Goal: Complete application form

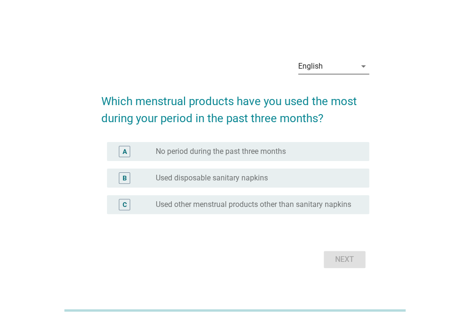
click at [330, 65] on div "English" at bounding box center [327, 66] width 58 height 15
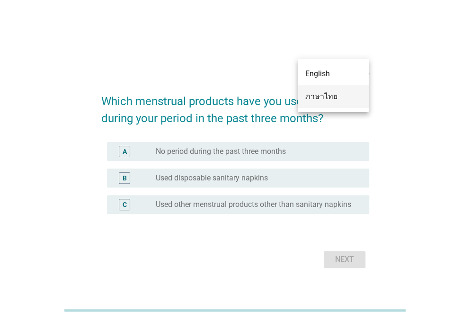
click at [315, 99] on div "ภาษาไทย" at bounding box center [333, 96] width 56 height 11
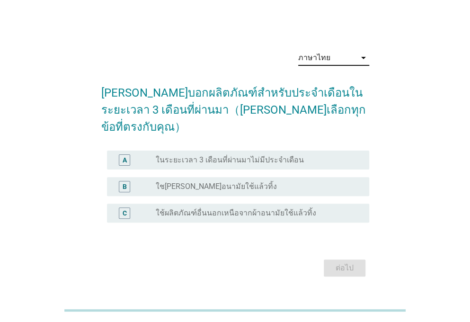
click at [297, 182] on div "radio_button_unchecked ใชเผ้าอนามัยใช้แล้วทิ้ง" at bounding box center [255, 186] width 198 height 9
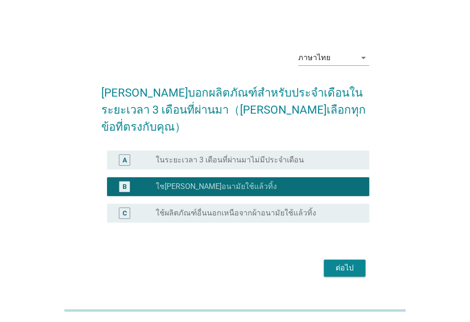
click at [345, 262] on div "ต่อไป" at bounding box center [344, 267] width 27 height 11
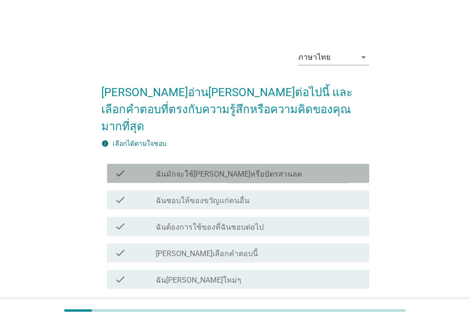
click at [286, 168] on div "check_box_outline_blank ฉันมักจะใช้คูปองหรือบัตรส่วนลด" at bounding box center [259, 173] width 206 height 11
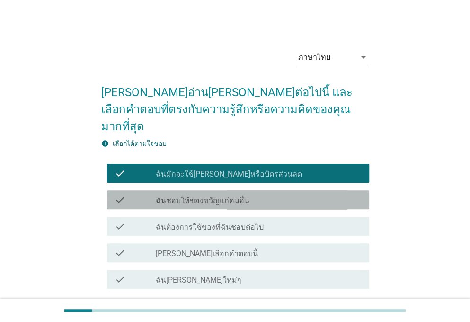
click at [290, 190] on div "check check_box_outline_blank ฉันชอบให้ของขวัญแก่คนอื่น" at bounding box center [238, 199] width 262 height 19
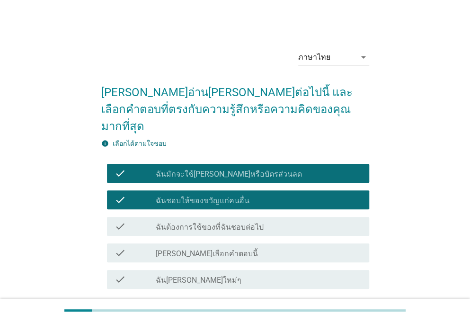
click at [290, 221] on div "check_box_outline_blank ฉันต้องการใช้ของที่ฉันชอบต่อไป" at bounding box center [259, 226] width 206 height 11
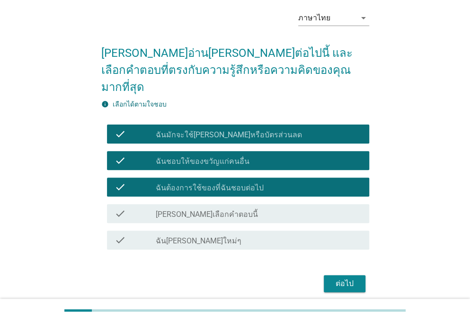
scroll to position [60, 0]
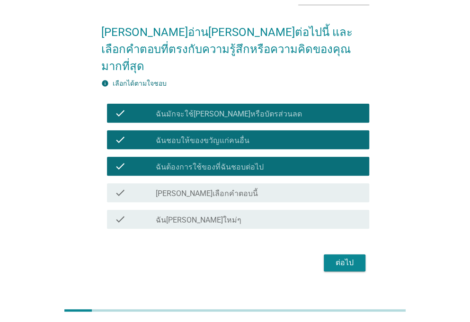
click at [305, 210] on div "check check_box_outline_blank ฉันชอบผลิตภัณฑ์ใหม่ๆ" at bounding box center [238, 219] width 262 height 19
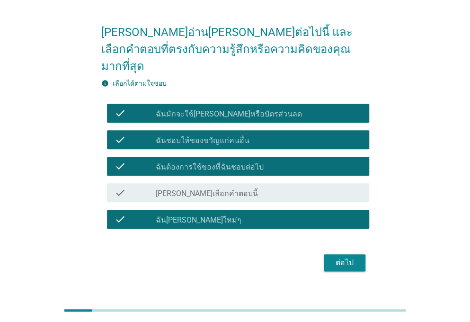
click at [349, 257] on div "ต่อไป" at bounding box center [344, 262] width 27 height 11
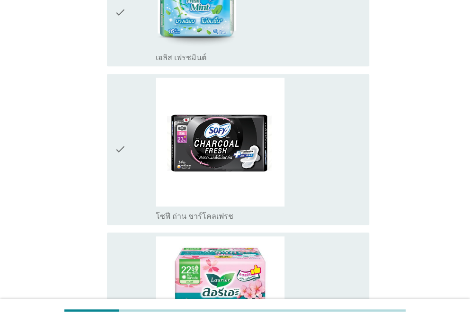
scroll to position [212, 0]
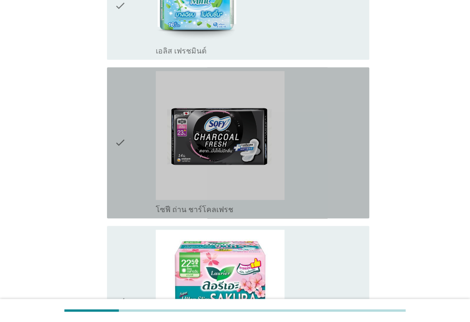
click at [338, 183] on div "check_box_outline_blank โซฟี ถ่าน ชาร์โคลเฟรช" at bounding box center [259, 142] width 206 height 143
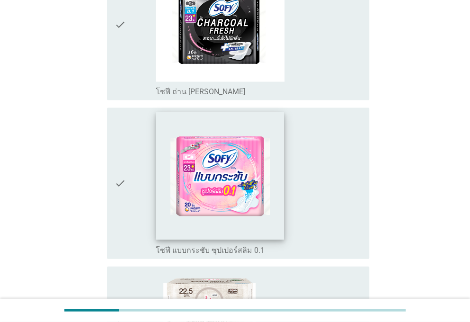
scroll to position [737, 0]
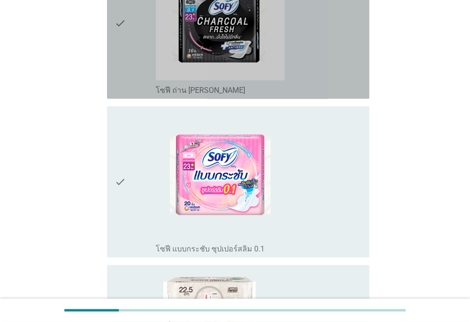
click at [353, 59] on div "check_box_outline_blank โซฟี ถ่าน ชาร์โคลเฟรช อัลตร้าสลิม" at bounding box center [259, 23] width 206 height 143
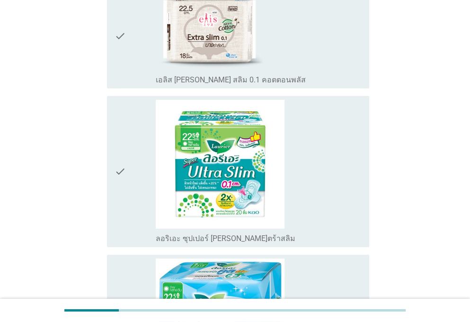
scroll to position [1019, 0]
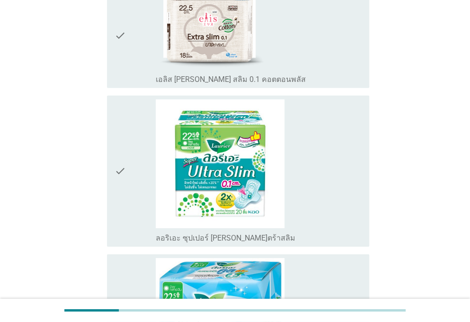
click at [331, 50] on div "check_box_outline_blank เอลิส เอ็กซ์ตร้า สลิม 0.1 คอตตอนพลัส" at bounding box center [259, 35] width 206 height 97
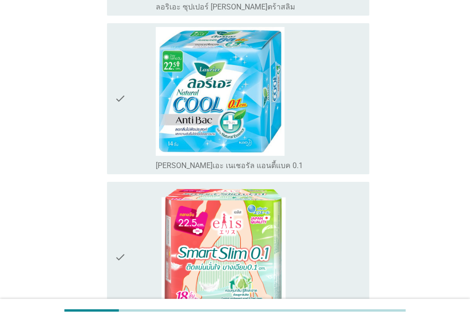
scroll to position [1386, 0]
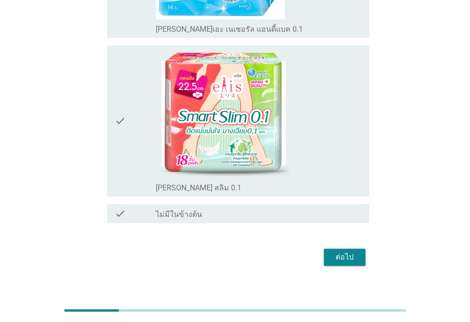
click at [346, 251] on div "ต่อไป" at bounding box center [344, 256] width 27 height 11
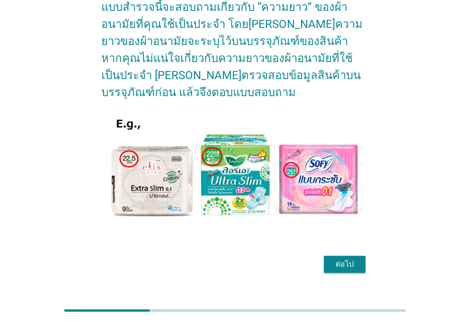
scroll to position [87, 0]
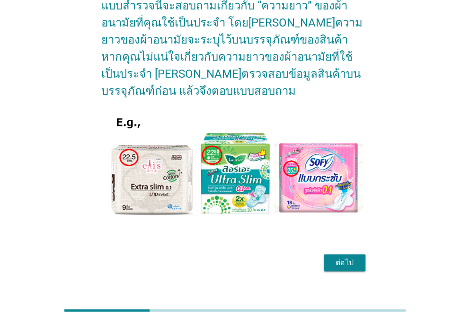
click at [355, 254] on button "ต่อไป" at bounding box center [345, 262] width 42 height 17
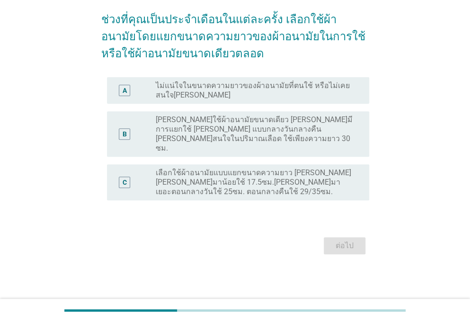
scroll to position [0, 0]
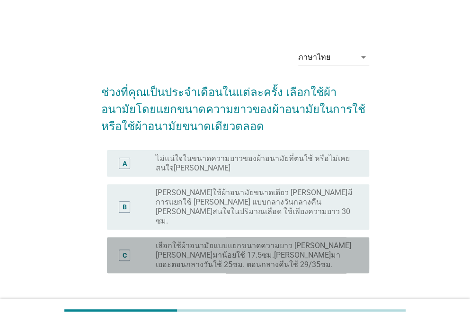
click at [169, 241] on label "เลือกใช้ผ้าอนามัยแบบแยกขนาดความยาว เช่น วันที่มาน้อยใช้ 17.5ซม.วันที่มาเยอะตอนก…" at bounding box center [255, 255] width 198 height 28
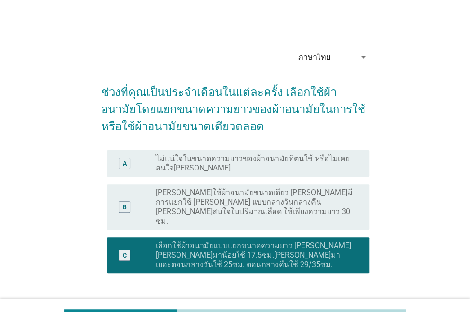
click at [347, 310] on button "ต่อไป" at bounding box center [345, 318] width 42 height 17
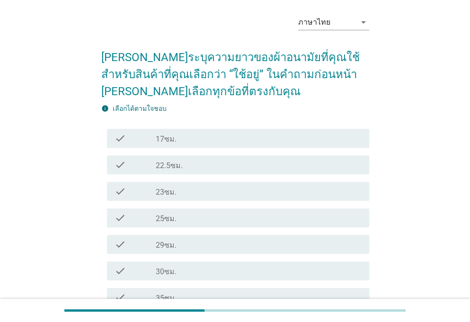
scroll to position [35, 0]
click at [177, 244] on div "check_box_outline_blank 29ซม." at bounding box center [259, 243] width 206 height 11
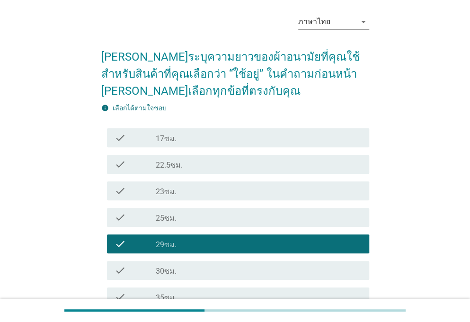
click at [196, 189] on div "check_box_outline_blank 23ซม." at bounding box center [259, 190] width 206 height 11
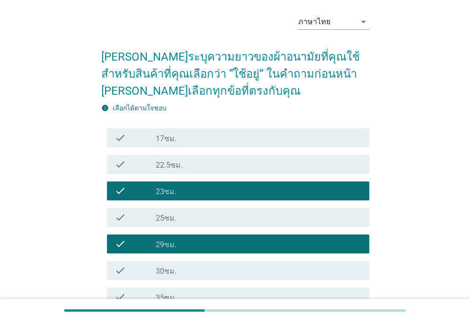
scroll to position [130, 0]
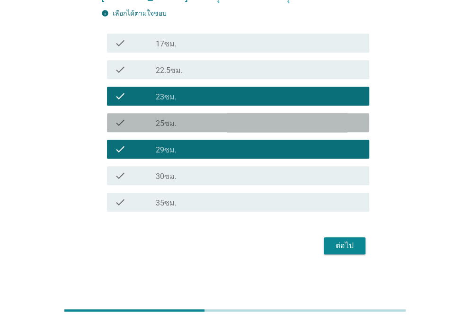
click at [226, 121] on div "check_box_outline_blank 25ซม." at bounding box center [259, 122] width 206 height 11
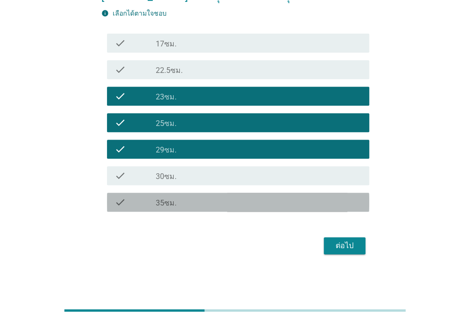
click at [241, 201] on div "check_box_outline_blank 35ซม." at bounding box center [259, 201] width 206 height 11
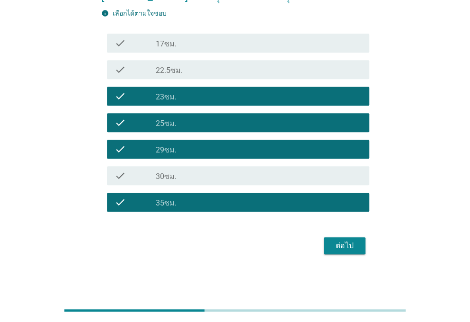
click at [348, 249] on div "ต่อไป" at bounding box center [344, 245] width 27 height 11
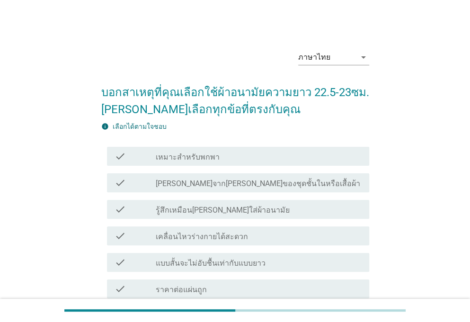
click at [260, 245] on div "check check_box_outline_blank เคลื่อนไหวร่างกายได้สะดวก" at bounding box center [235, 235] width 268 height 27
click at [266, 235] on div "check_box_outline_blank เคลื่อนไหวร่างกายได้สะดวก" at bounding box center [259, 235] width 206 height 11
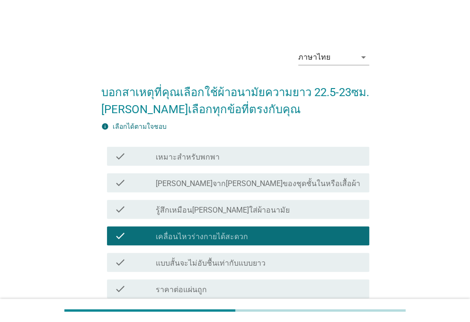
scroll to position [166, 0]
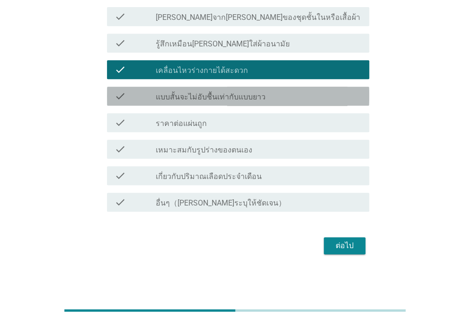
click at [276, 99] on div "check_box_outline_blank แบบสั้นจะไม่อับชื้นเท่ากับแบบยาว" at bounding box center [259, 95] width 206 height 11
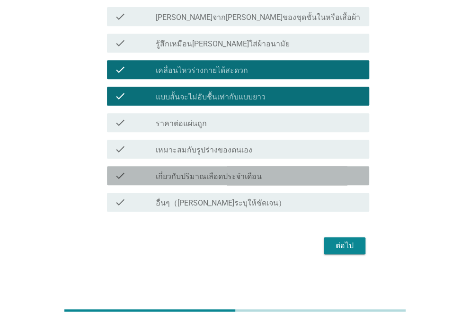
click at [283, 177] on div "check_box_outline_blank เกี่ยวกับปริมาณเลือดประจำเดือน" at bounding box center [259, 175] width 206 height 11
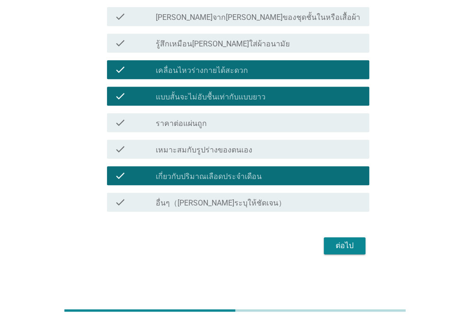
click at [348, 247] on div "ต่อไป" at bounding box center [344, 245] width 27 height 11
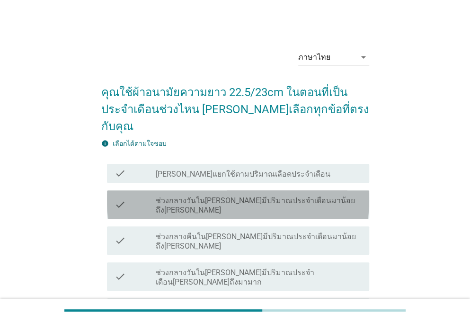
click at [321, 194] on div "check_box_outline_blank ช่วงกลางวันในวันที่มีปริมาณประจำเดือนมาน้อยถึงปกติ" at bounding box center [259, 204] width 206 height 21
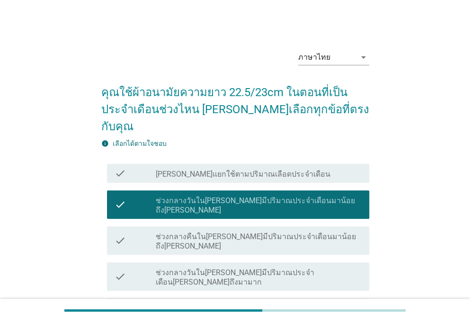
click at [325, 230] on div "check_box_outline_blank ช่วงกลางคืนในวันที่มีปริมาณประจำเดือนมาน้อยถึงปกติ" at bounding box center [259, 240] width 206 height 21
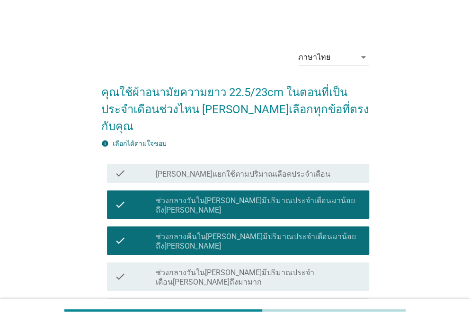
click at [467, 285] on div "ภาษาไทย arrow_drop_down คุณใช้ผ้าอนามัยความยาว 22.5/23cm ในตอนที่เป็นประจำเดือน…" at bounding box center [235, 256] width 470 height 512
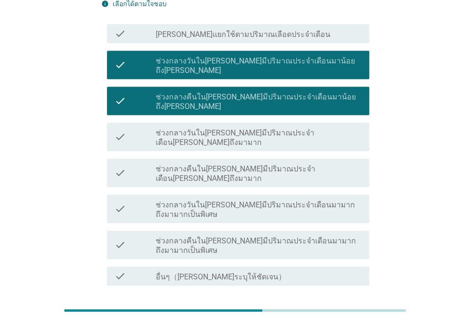
click at [353, 314] on div "ต่อไป" at bounding box center [344, 319] width 27 height 11
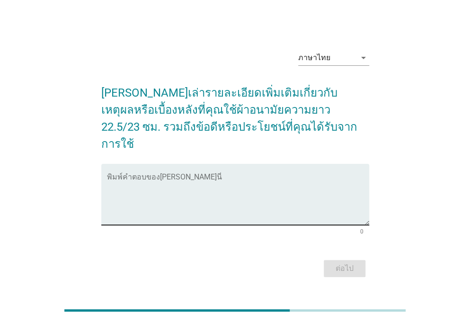
click at [135, 175] on textarea "พิมพ์คำตอบของคุณ ที่นี่" at bounding box center [238, 200] width 262 height 50
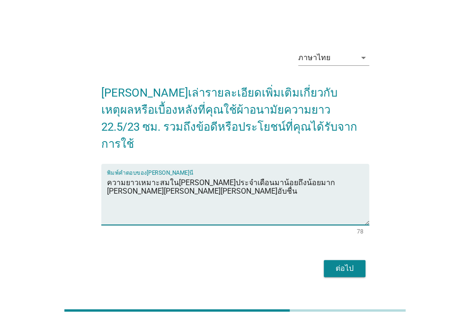
type textarea "ความยาวเหมาะสมในวันที่ประจำเดือนมาน้อยถึงน้อยมาก ซึมซับได้ดีไม่เลอะ ไม่อับชื่น"
click at [345, 266] on button "ต่อไป" at bounding box center [345, 268] width 42 height 17
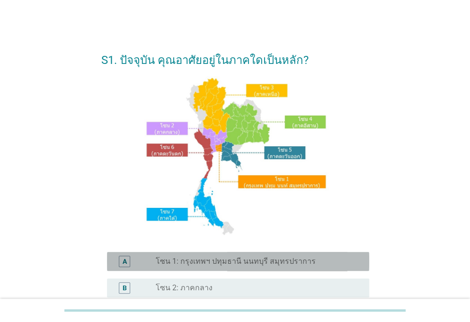
click at [200, 267] on div "A radio_button_unchecked โซน 1: กรุงเทพฯ ปทุมธานี นนทบุรี สมุทรปราการ" at bounding box center [238, 261] width 262 height 19
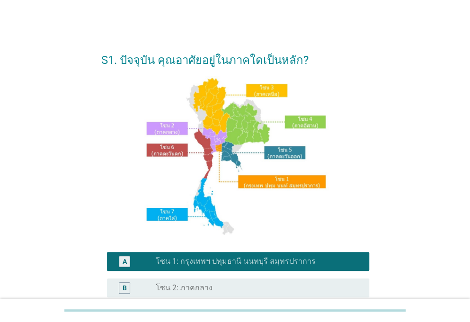
scroll to position [230, 0]
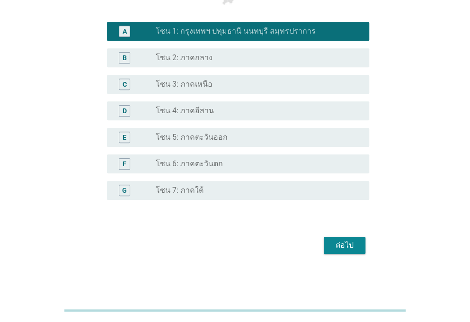
click at [352, 240] on div "ต่อไป" at bounding box center [344, 245] width 27 height 11
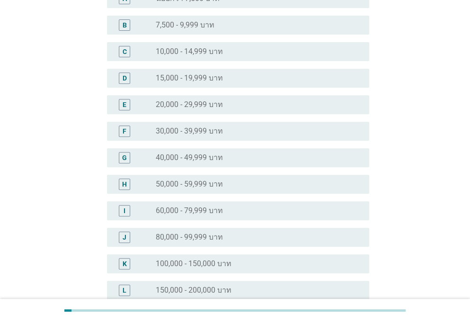
click at [198, 233] on label "80,000 - 99,999 บาท" at bounding box center [189, 236] width 67 height 9
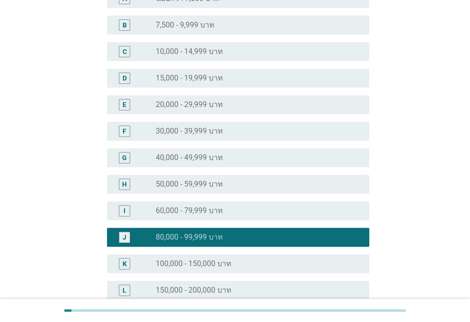
scroll to position [238, 0]
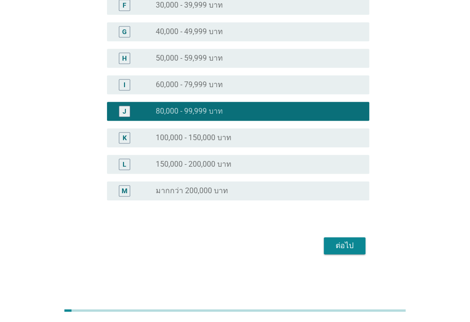
click at [328, 248] on button "ต่อไป" at bounding box center [345, 245] width 42 height 17
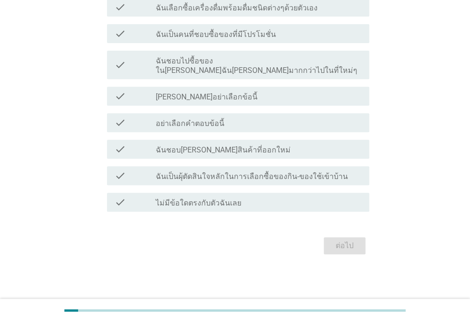
scroll to position [0, 0]
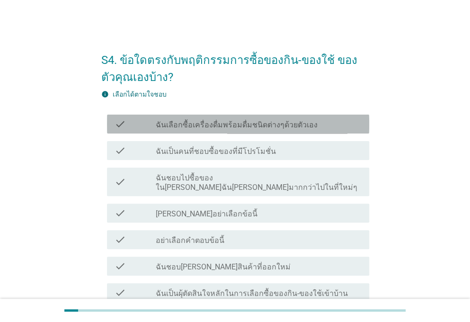
click at [311, 124] on div "check_box_outline_blank ฉันเลือกซื้อเครื่องดื่มพร้อมดื่มชนิดต่างๆด้วยตัวเอง" at bounding box center [259, 123] width 206 height 11
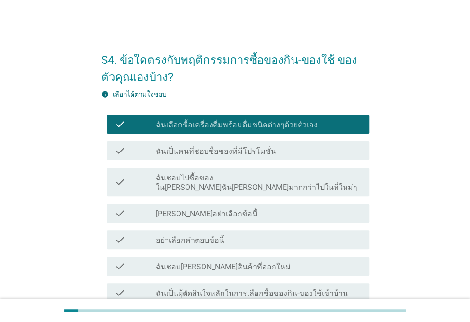
click at [313, 181] on label "ฉันชอบไปซื้อของใน[PERSON_NAME]ฉัน[PERSON_NAME]มากกว่าไปในที่ใหม่ๆ" at bounding box center [259, 182] width 206 height 19
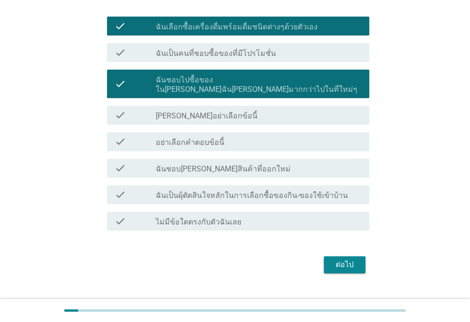
scroll to position [107, 0]
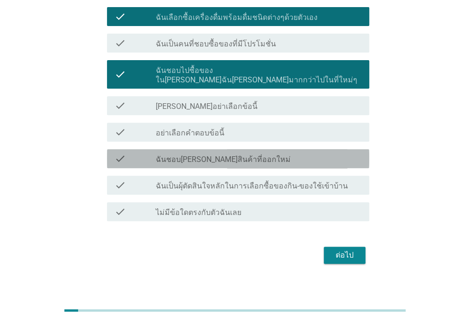
click at [321, 153] on div "check_box_outline_blank ฉันชอบ[PERSON_NAME]สินค้าที่ออกใหม่" at bounding box center [259, 158] width 206 height 11
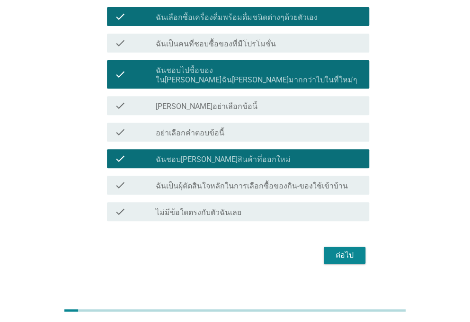
click at [319, 181] on label "ฉันเป็นผุ้ตัดสินใจหลักในการเลือกซื้อของกิน-ของใช้เข้าบ้าน" at bounding box center [252, 185] width 192 height 9
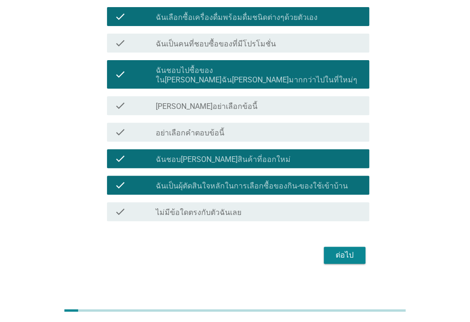
click at [343, 249] on div "ต่อไป" at bounding box center [344, 254] width 27 height 11
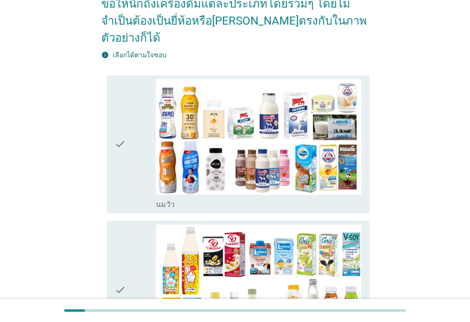
scroll to position [0, 0]
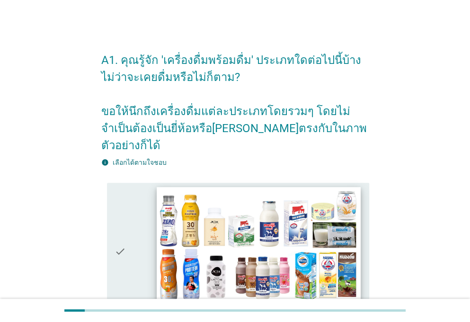
click at [266, 234] on img at bounding box center [259, 244] width 204 height 115
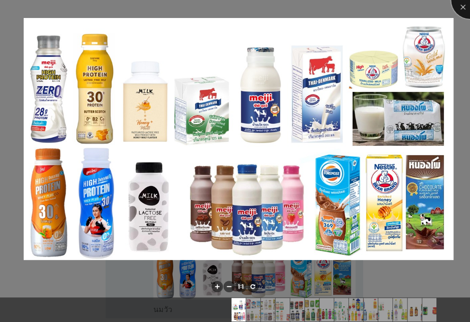
click at [462, 6] on div at bounding box center [470, 0] width 38 height 38
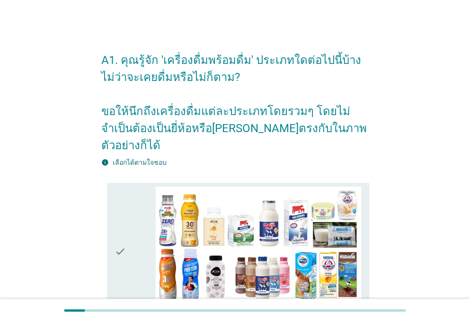
click at [125, 187] on icon "check" at bounding box center [120, 251] width 11 height 131
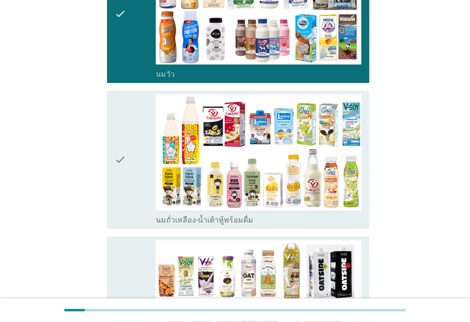
click at [122, 113] on icon "check" at bounding box center [120, 159] width 11 height 131
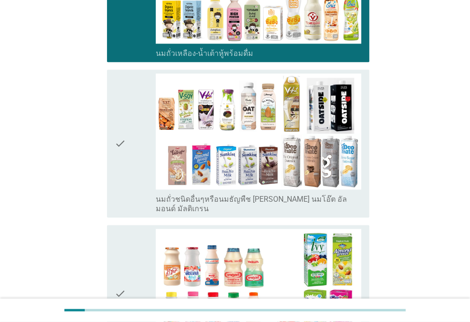
scroll to position [408, 0]
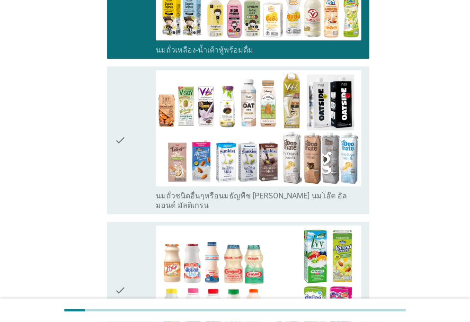
click at [117, 161] on icon "check" at bounding box center [120, 140] width 11 height 140
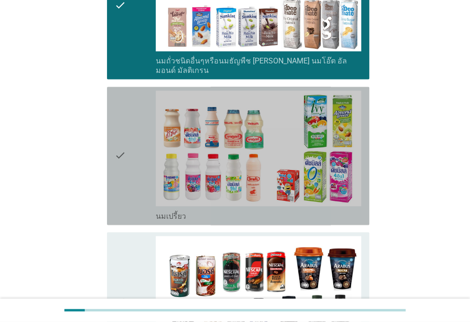
click at [117, 161] on icon "check" at bounding box center [120, 155] width 11 height 131
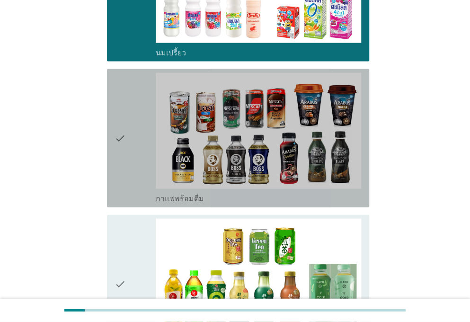
click at [117, 161] on icon "check" at bounding box center [120, 138] width 11 height 131
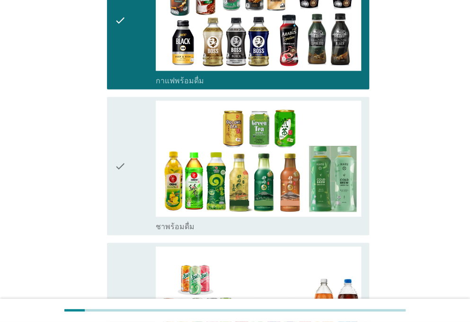
click at [119, 134] on icon "check" at bounding box center [120, 166] width 11 height 131
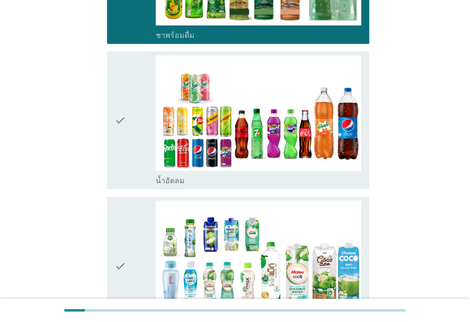
click at [120, 141] on icon "check" at bounding box center [120, 120] width 11 height 131
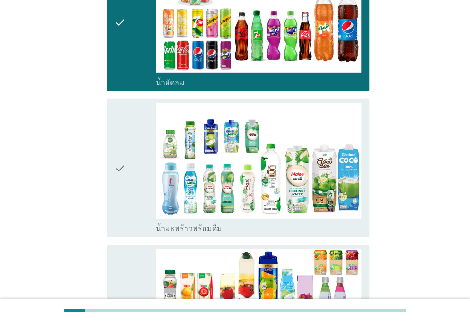
scroll to position [1120, 0]
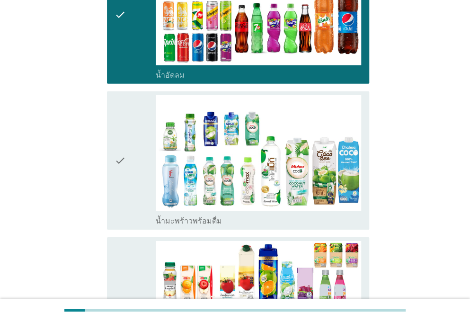
click at [128, 171] on div "check" at bounding box center [135, 160] width 41 height 131
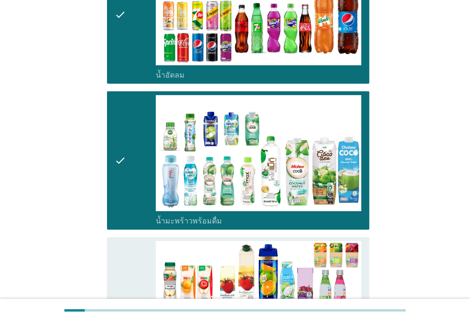
click at [127, 241] on div "check" at bounding box center [135, 306] width 41 height 131
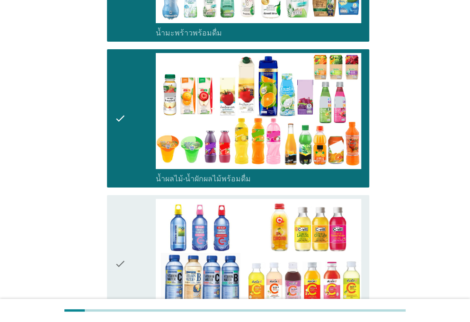
click at [125, 201] on icon "check" at bounding box center [120, 264] width 11 height 131
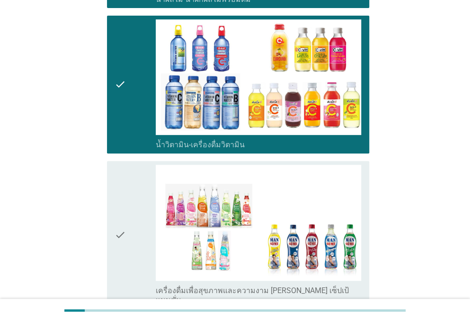
click at [125, 201] on icon "check" at bounding box center [120, 235] width 11 height 140
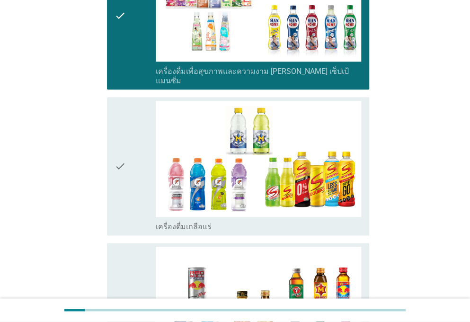
click at [126, 154] on div "check" at bounding box center [135, 166] width 41 height 131
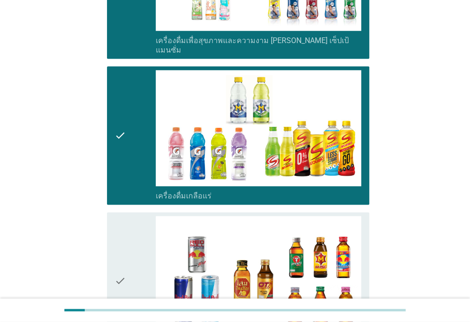
click at [125, 144] on icon "check" at bounding box center [120, 135] width 11 height 131
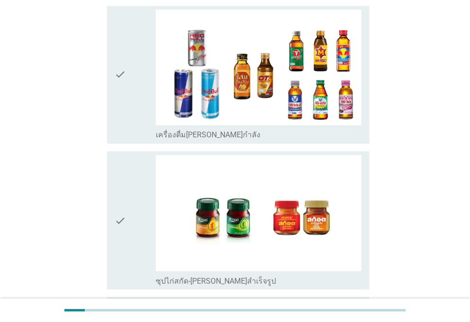
click at [129, 179] on div "check" at bounding box center [135, 220] width 41 height 131
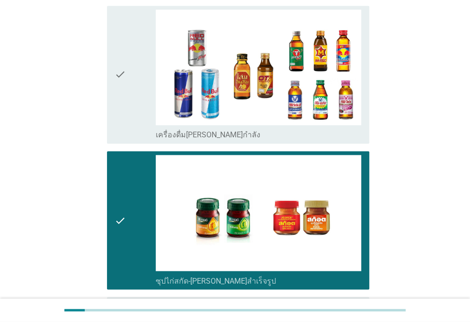
scroll to position [2009, 0]
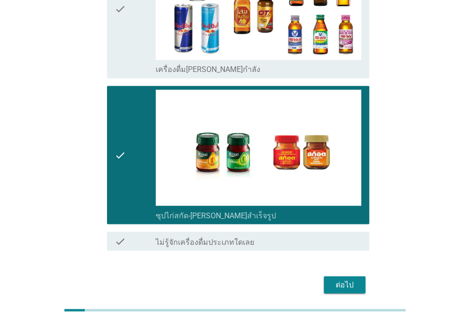
click at [358, 276] on button "ต่อไป" at bounding box center [345, 284] width 42 height 17
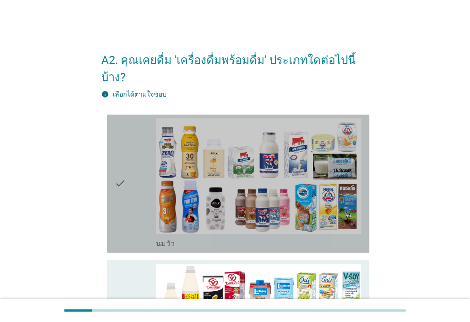
click at [124, 204] on icon "check" at bounding box center [120, 183] width 11 height 131
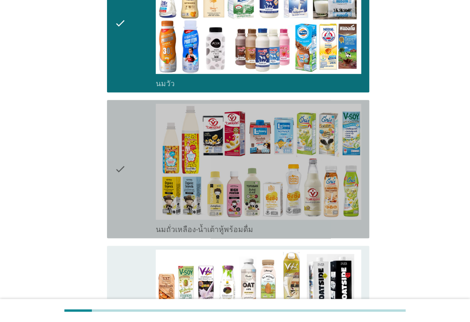
click at [115, 207] on icon "check" at bounding box center [120, 169] width 11 height 131
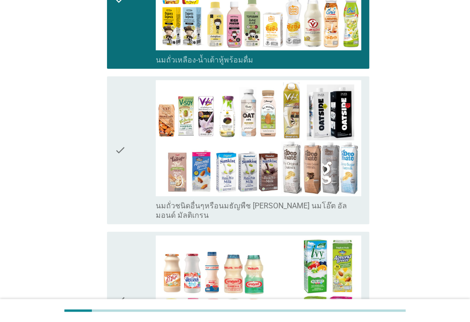
click at [123, 171] on icon "check" at bounding box center [120, 150] width 11 height 140
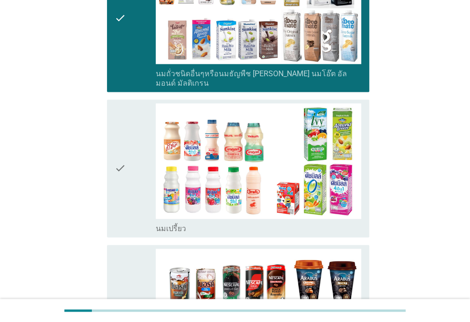
click at [120, 173] on icon "check" at bounding box center [120, 168] width 11 height 131
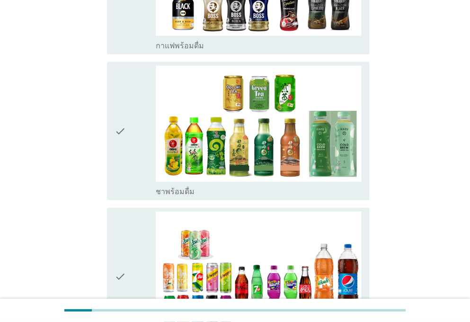
click at [117, 150] on icon "check" at bounding box center [120, 131] width 11 height 131
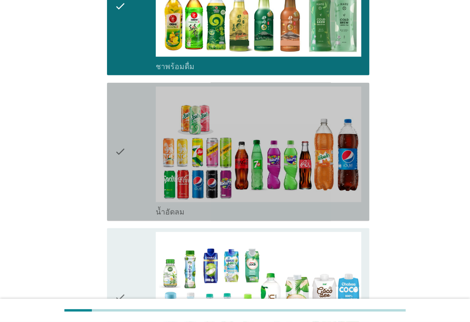
click at [117, 150] on icon "check" at bounding box center [120, 152] width 11 height 131
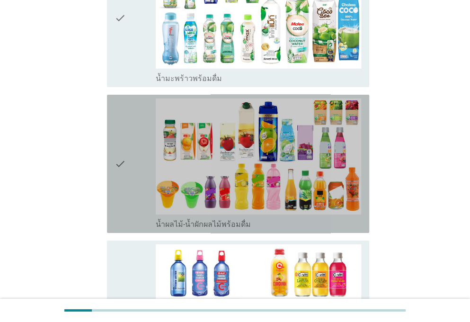
click at [117, 150] on icon "check" at bounding box center [120, 163] width 11 height 131
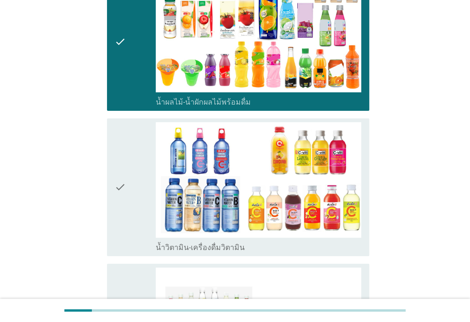
scroll to position [1320, 0]
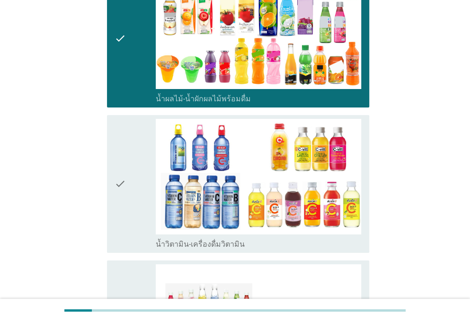
click at [117, 150] on icon "check" at bounding box center [120, 184] width 11 height 131
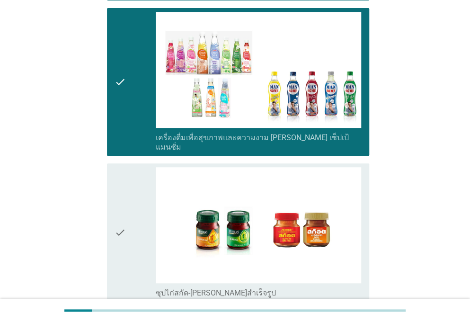
scroll to position [1572, 0]
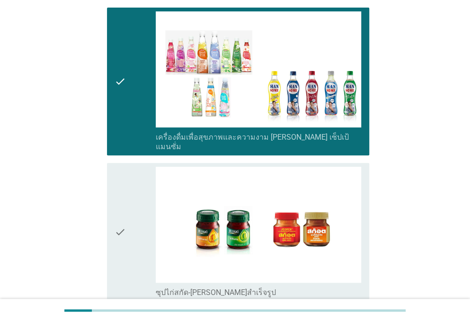
click at [134, 217] on div "check" at bounding box center [135, 232] width 41 height 131
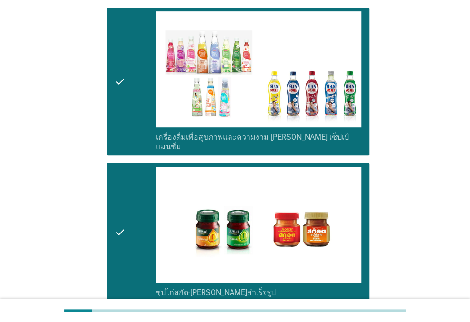
scroll to position [1650, 0]
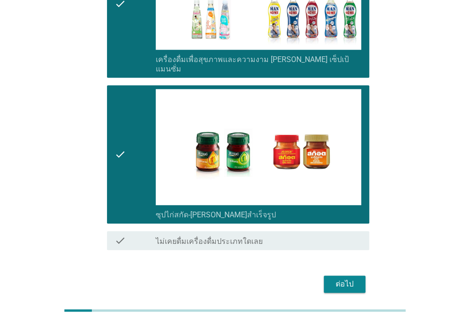
click at [354, 278] on div "ต่อไป" at bounding box center [344, 283] width 27 height 11
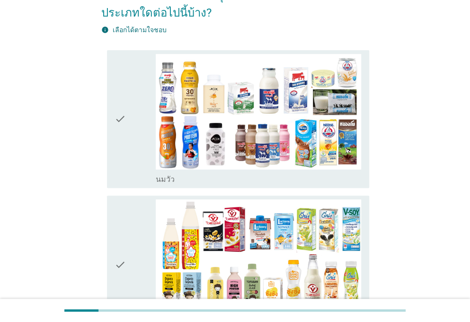
scroll to position [65, 0]
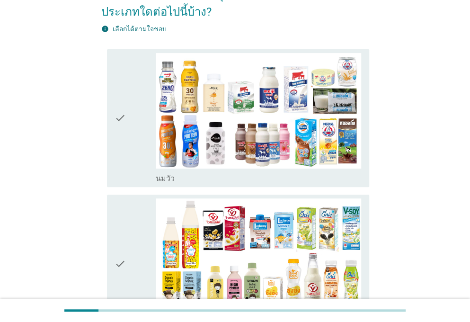
click at [113, 148] on div "check check_box_outline_blank [PERSON_NAME]" at bounding box center [238, 118] width 262 height 138
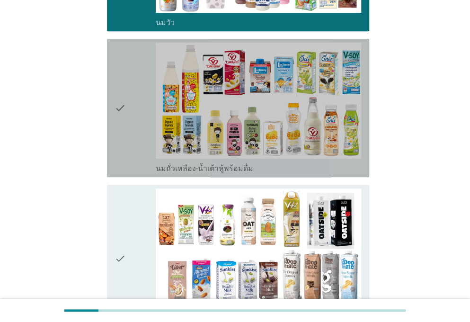
click at [109, 169] on div "check check_box_outline_blank นมถั่วเหลือง-น้ำเต้าหู้พร้อมดื่ม" at bounding box center [238, 108] width 262 height 138
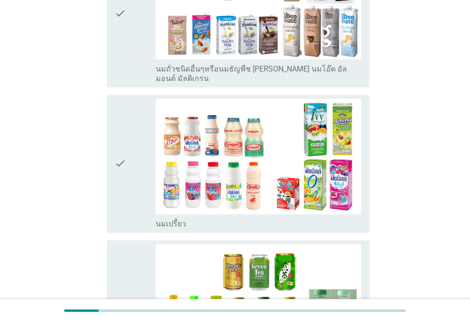
click at [109, 169] on div "check check_box_outline_blank นมเปรี้ยว" at bounding box center [238, 164] width 262 height 138
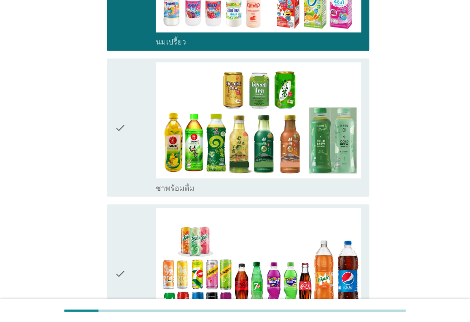
click at [109, 169] on div "check check_box ชาพร้อมดื่ม" at bounding box center [238, 127] width 262 height 138
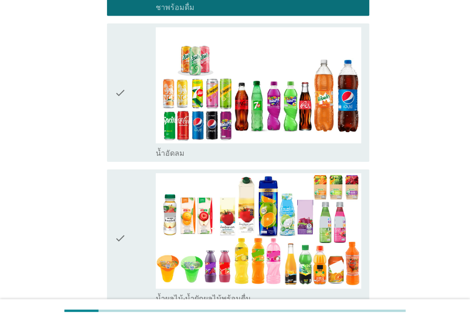
click at [109, 169] on div "check check_box น้ำผลไม้-น้ำผักผลไม้พร้อมดื่ม" at bounding box center [238, 238] width 262 height 138
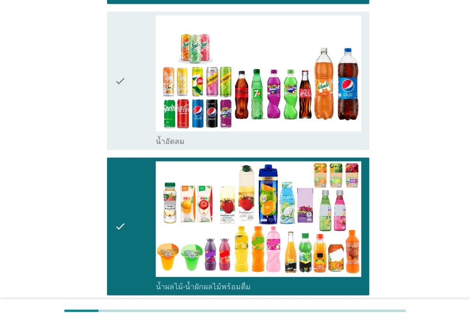
click at [107, 124] on div "check check_box น้ำอัดลม" at bounding box center [238, 81] width 262 height 138
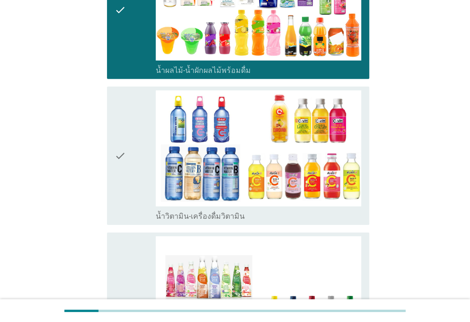
scroll to position [1057, 0]
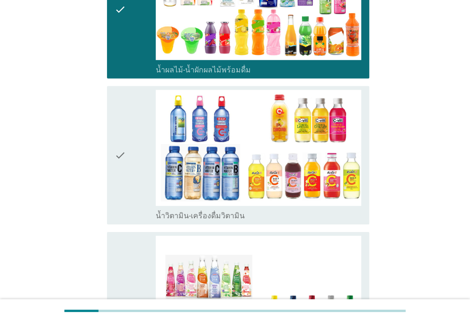
click at [123, 173] on icon "check" at bounding box center [120, 155] width 11 height 131
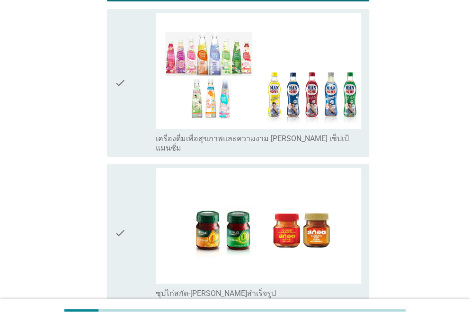
click at [126, 169] on div "check" at bounding box center [135, 233] width 41 height 131
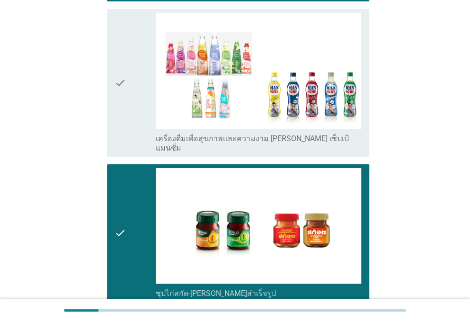
scroll to position [1376, 0]
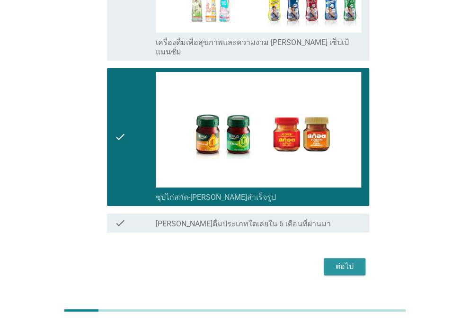
click at [315, 255] on div "ต่อไป" at bounding box center [235, 266] width 268 height 23
click at [346, 258] on button "ต่อไป" at bounding box center [345, 266] width 42 height 17
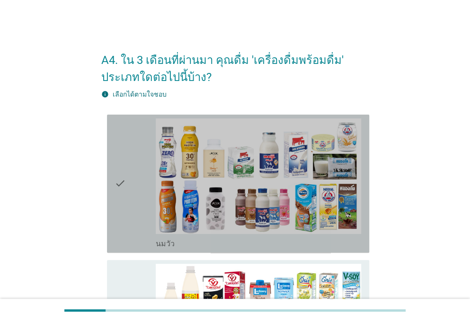
click at [112, 147] on div "check check_box_outline_blank [PERSON_NAME]" at bounding box center [238, 184] width 262 height 138
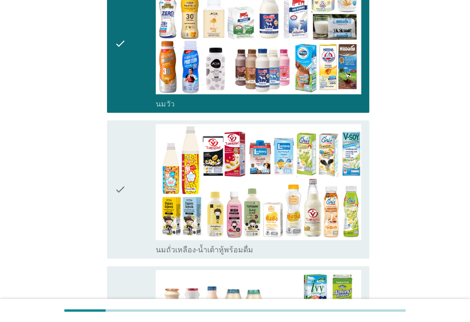
click at [115, 161] on icon "check" at bounding box center [120, 189] width 11 height 131
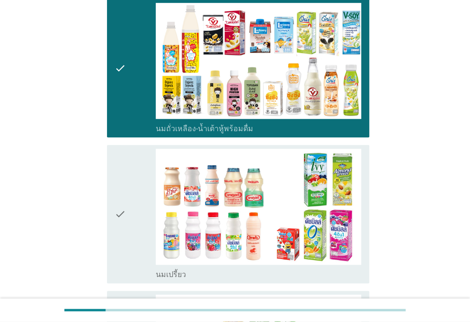
scroll to position [265, 0]
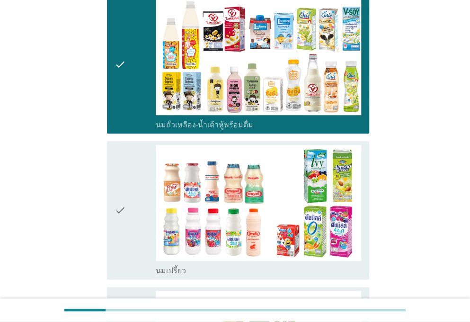
click at [120, 160] on icon "check" at bounding box center [120, 210] width 11 height 131
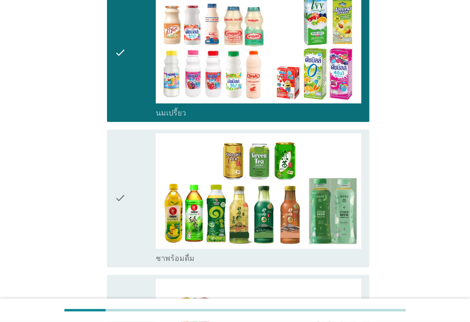
click at [130, 170] on div "check" at bounding box center [135, 198] width 41 height 131
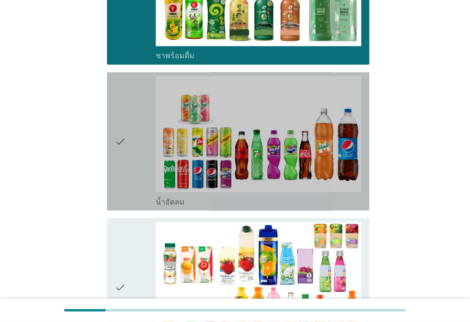
click at [121, 189] on icon "check" at bounding box center [120, 141] width 11 height 131
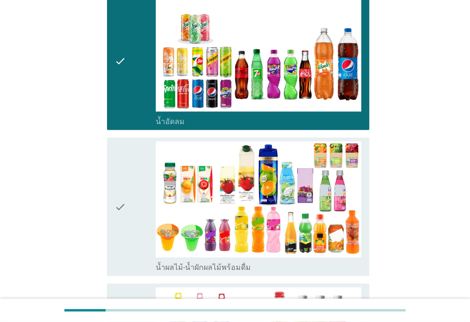
click at [121, 172] on icon "check" at bounding box center [120, 207] width 11 height 131
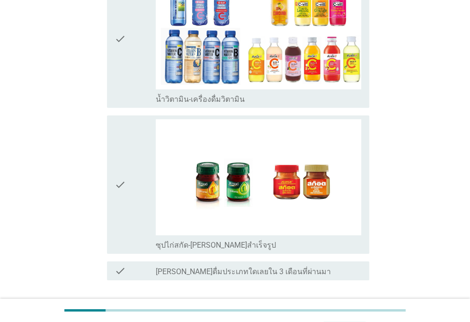
scroll to position [1020, 0]
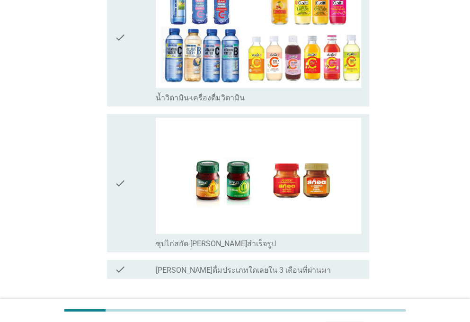
click at [118, 96] on icon "check" at bounding box center [120, 38] width 11 height 131
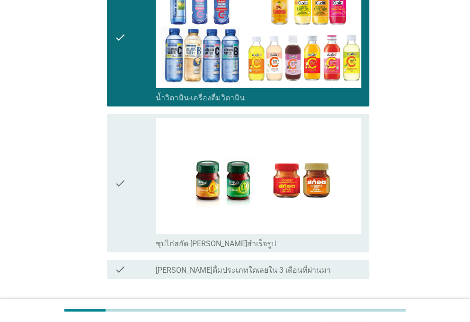
scroll to position [1085, 0]
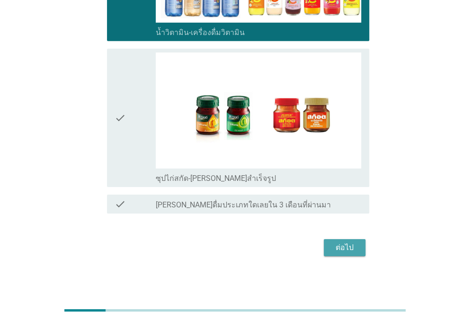
click at [348, 245] on div "ต่อไป" at bounding box center [344, 247] width 27 height 11
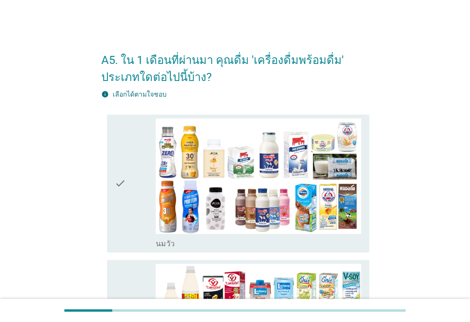
click at [124, 214] on icon "check" at bounding box center [120, 183] width 11 height 131
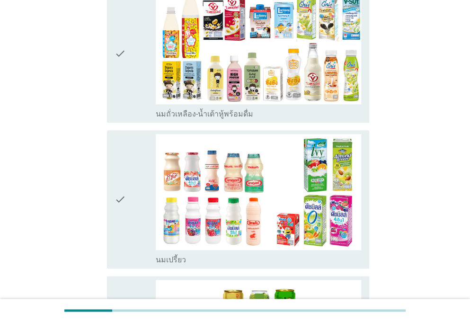
click at [121, 188] on icon "check" at bounding box center [120, 199] width 11 height 131
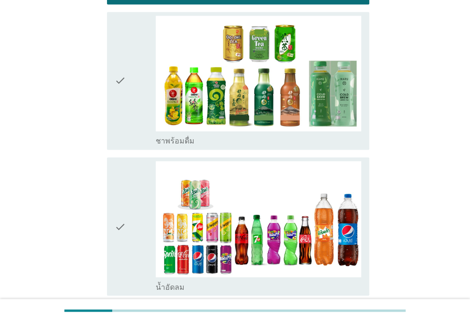
click at [117, 148] on div "check check_box ชาพร้อมดื่ม" at bounding box center [238, 81] width 262 height 138
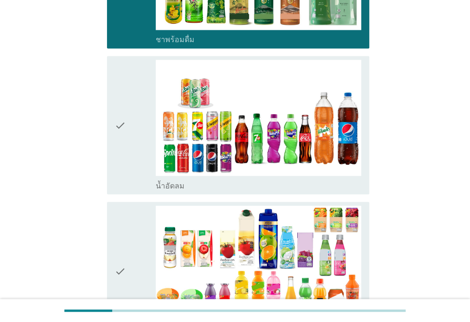
click at [121, 179] on icon "check" at bounding box center [120, 125] width 11 height 131
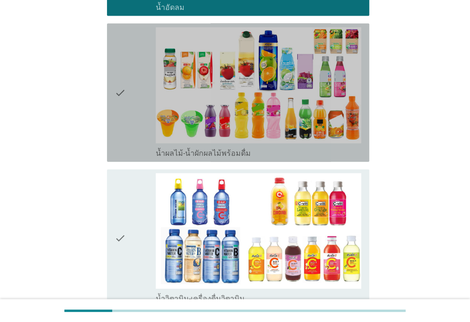
click at [115, 142] on icon "check" at bounding box center [120, 92] width 11 height 131
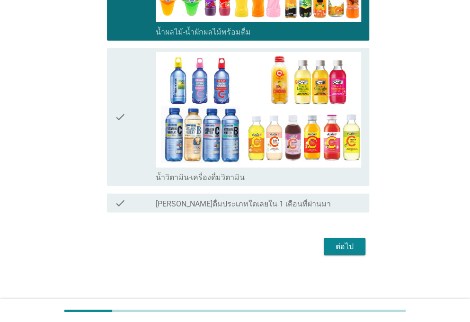
scroll to position [938, 0]
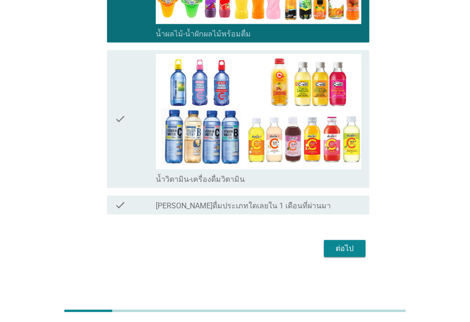
click at [115, 142] on icon "check" at bounding box center [120, 119] width 11 height 131
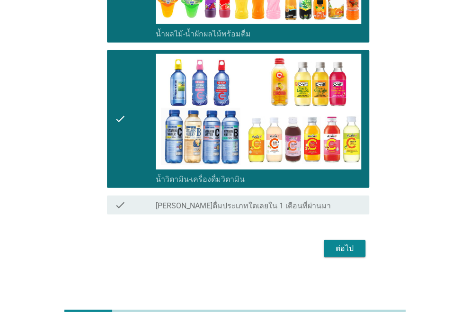
click at [355, 247] on div "ต่อไป" at bounding box center [344, 248] width 27 height 11
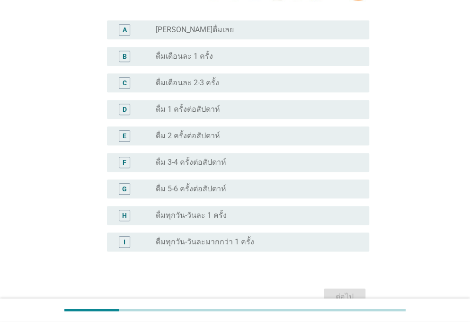
scroll to position [341, 0]
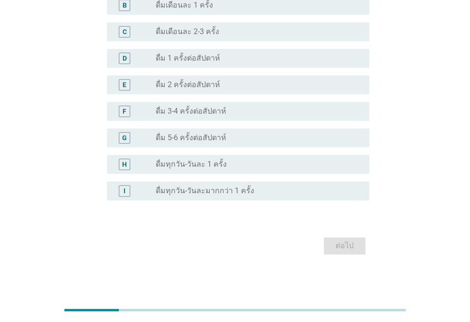
click at [212, 28] on label "ดื่มเดือนละ 2-3 ครั้ง" at bounding box center [187, 31] width 63 height 9
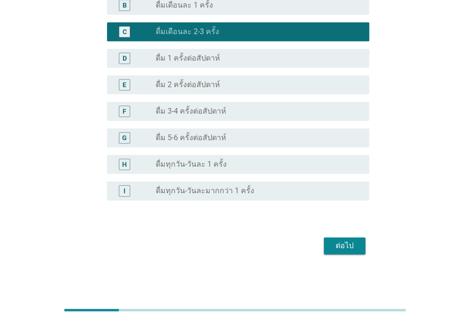
click at [337, 240] on div "ต่อไป" at bounding box center [344, 245] width 27 height 11
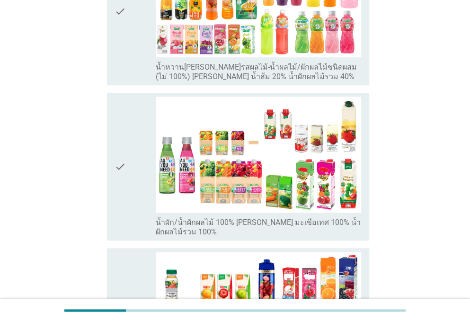
scroll to position [227, 0]
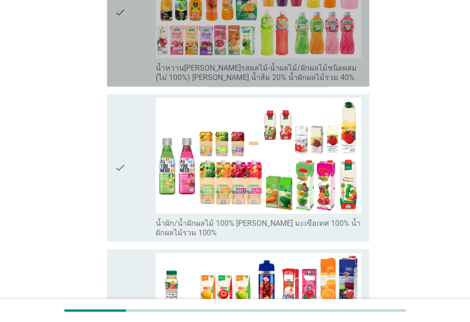
click at [139, 53] on div "check" at bounding box center [135, 13] width 41 height 140
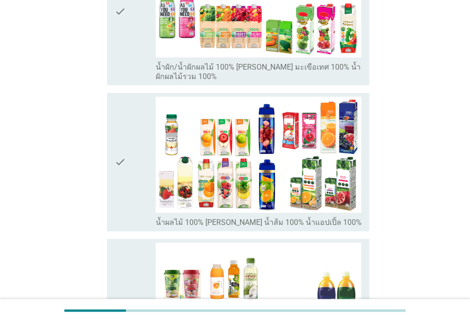
click at [128, 177] on div "check" at bounding box center [135, 162] width 41 height 131
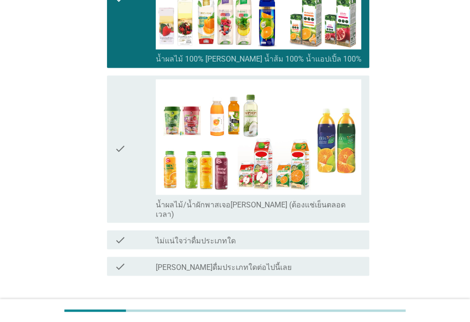
scroll to position [583, 0]
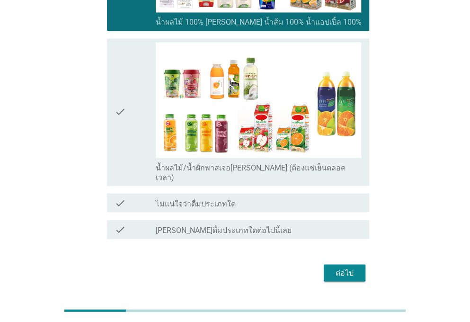
click at [130, 127] on div "check" at bounding box center [135, 112] width 41 height 140
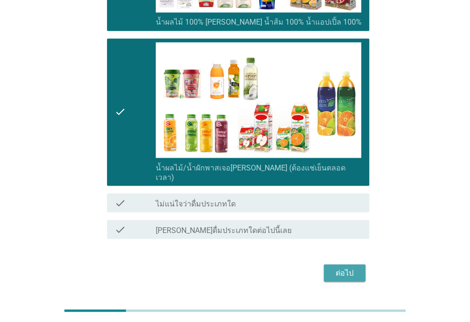
click at [346, 267] on div "ต่อไป" at bounding box center [344, 272] width 27 height 11
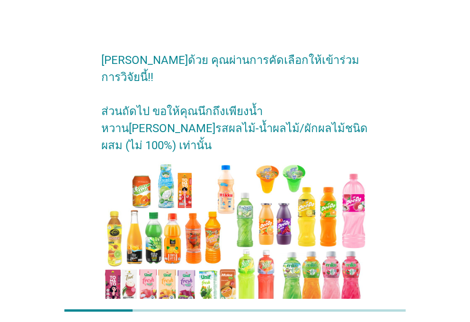
scroll to position [62, 0]
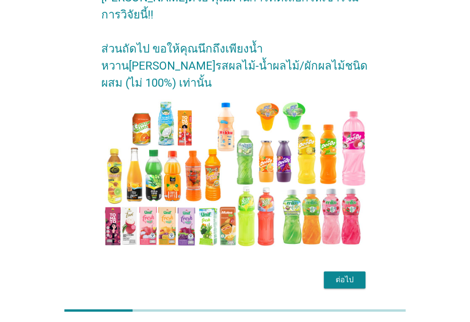
click at [340, 274] on div "ต่อไป" at bounding box center [344, 279] width 27 height 11
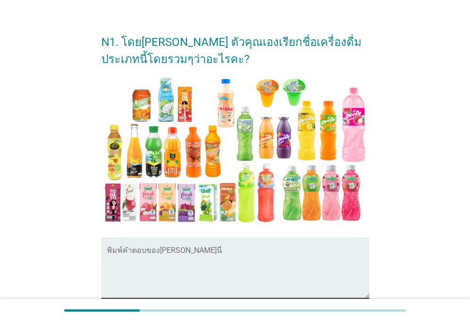
scroll to position [19, 0]
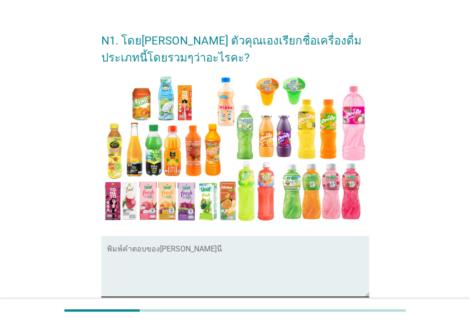
click at [167, 262] on textarea "พิมพ์คำตอบของคุณ ที่นี่" at bounding box center [238, 272] width 262 height 50
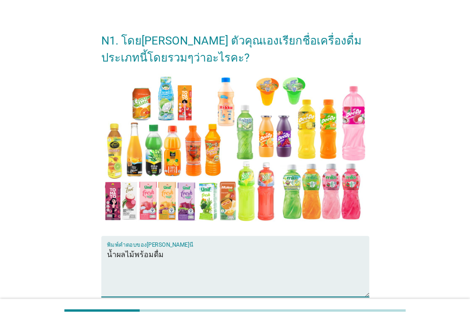
scroll to position [114, 0]
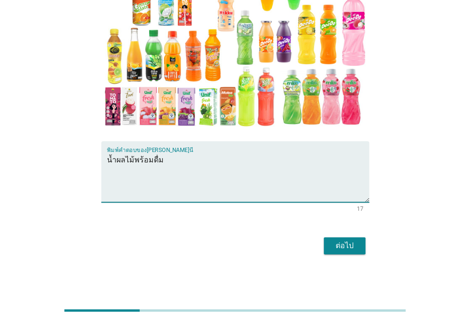
type textarea "น้ำผลไม้พร้อมดื่ม"
click at [346, 247] on div "ต่อไป" at bounding box center [344, 245] width 27 height 11
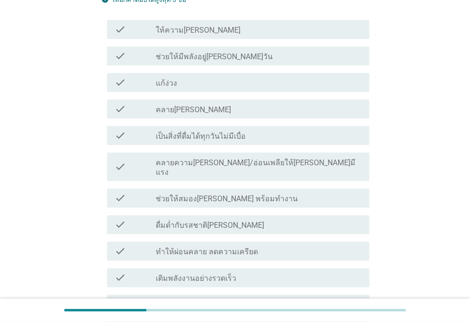
scroll to position [338, 0]
click at [198, 26] on label "ให้ความ[PERSON_NAME]" at bounding box center [198, 29] width 85 height 9
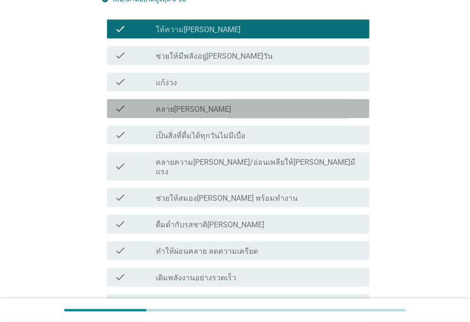
click at [222, 113] on div "check_box_outline_blank คลาย[PERSON_NAME]" at bounding box center [259, 108] width 206 height 11
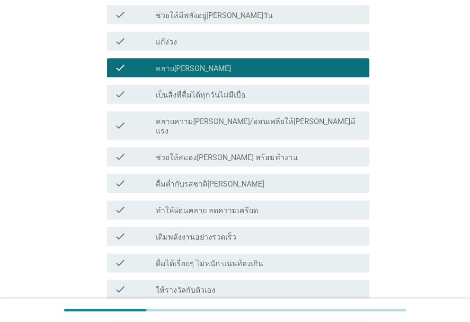
scroll to position [383, 0]
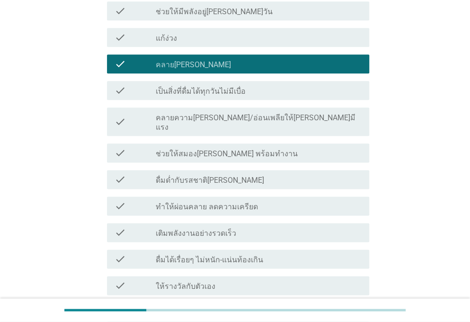
click at [320, 116] on div "check_box_outline_blank คลายความ[PERSON_NAME]/อ่อนเพลียให้[PERSON_NAME]มีแรง" at bounding box center [259, 121] width 206 height 21
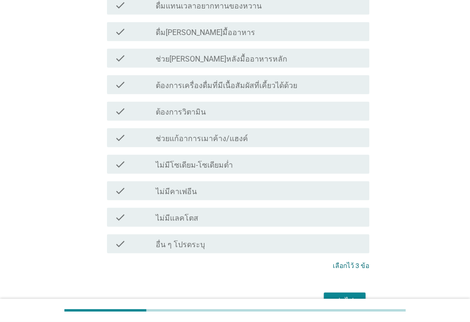
scroll to position [929, 0]
click at [340, 294] on div "ต่อไป" at bounding box center [344, 299] width 27 height 11
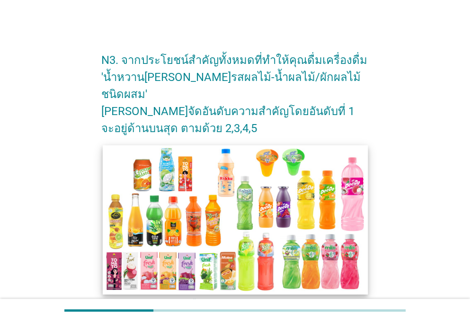
scroll to position [181, 0]
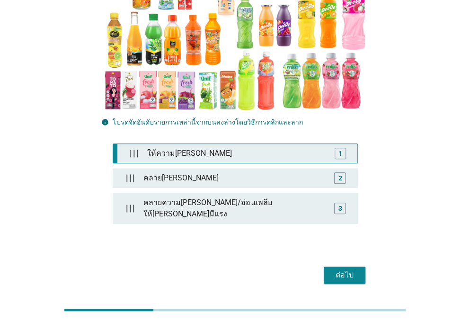
click at [307, 144] on div "ให้ความ[PERSON_NAME]" at bounding box center [236, 153] width 187 height 19
click at [317, 144] on div "ให้ความ[PERSON_NAME]" at bounding box center [235, 153] width 191 height 19
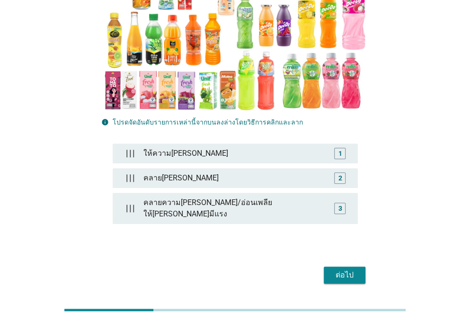
click at [346, 269] on div "ต่อไป" at bounding box center [344, 274] width 27 height 11
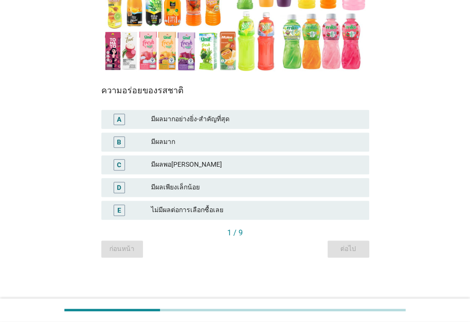
scroll to position [187, 0]
click at [213, 117] on div "มีผลมากอย่างยิ่ง-สำคัญที่สุด" at bounding box center [256, 118] width 211 height 11
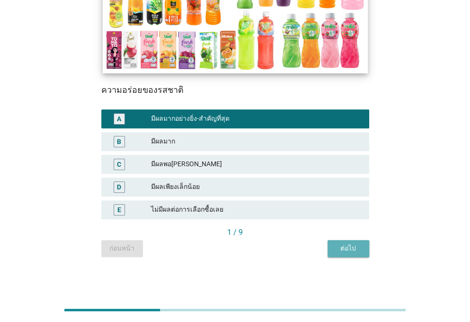
click at [345, 245] on div "ต่อไป" at bounding box center [348, 248] width 27 height 10
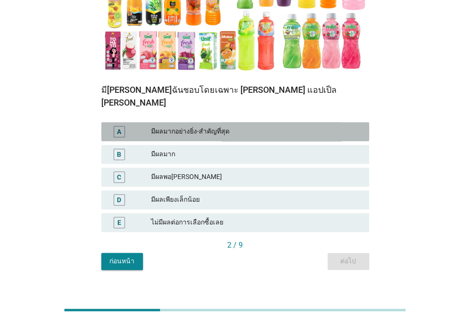
click at [263, 126] on div "มีผลมากอย่างยิ่ง-สำคัญที่สุด" at bounding box center [256, 131] width 211 height 11
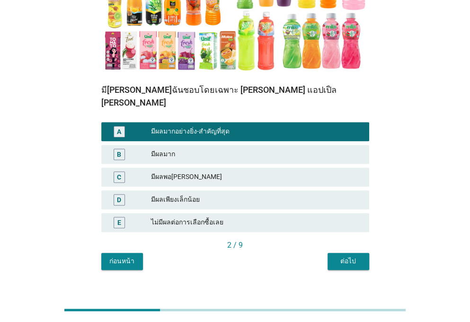
click at [352, 253] on button "ต่อไป" at bounding box center [349, 261] width 42 height 17
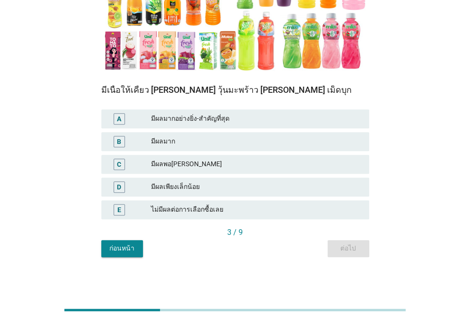
click at [227, 167] on div "มีผลพอ[PERSON_NAME]" at bounding box center [256, 164] width 211 height 11
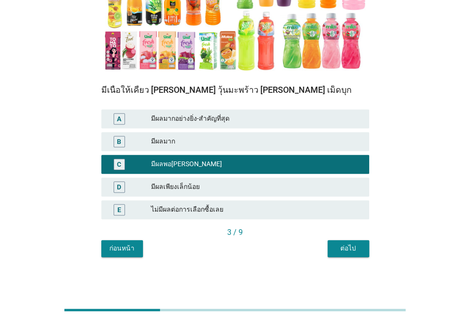
click at [359, 241] on button "ต่อไป" at bounding box center [349, 248] width 42 height 17
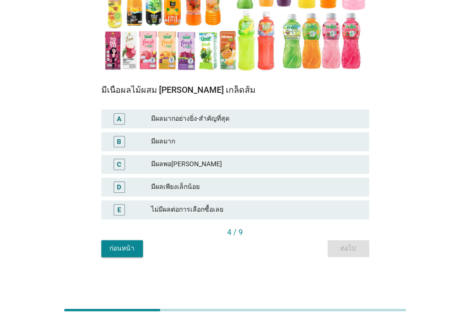
click at [223, 113] on div "มีผลมากอย่างยิ่ง-สำคัญที่สุด" at bounding box center [256, 118] width 211 height 11
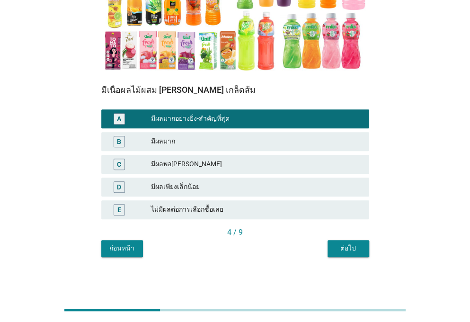
click at [186, 147] on div "B มีผลมาก" at bounding box center [235, 141] width 268 height 19
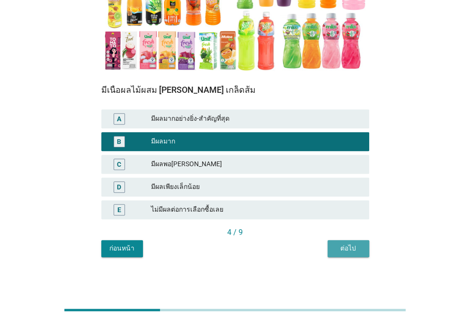
click at [352, 243] on button "ต่อไป" at bounding box center [349, 248] width 42 height 17
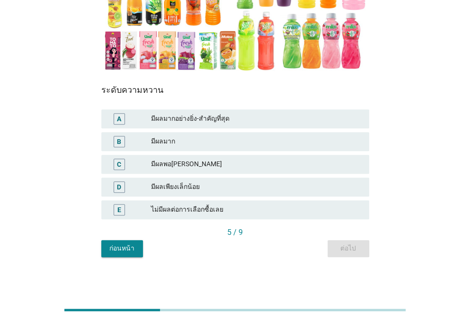
click at [190, 125] on div "A มีผลมากอย่างยิ่ง-สำคัญที่สุด" at bounding box center [235, 118] width 268 height 19
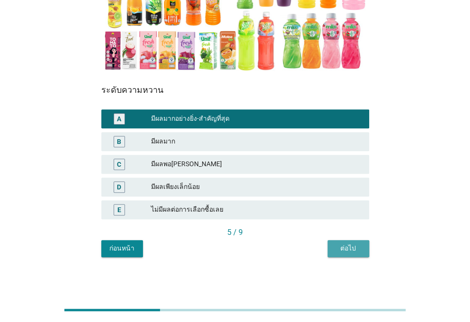
click at [352, 250] on div "ต่อไป" at bounding box center [348, 248] width 27 height 10
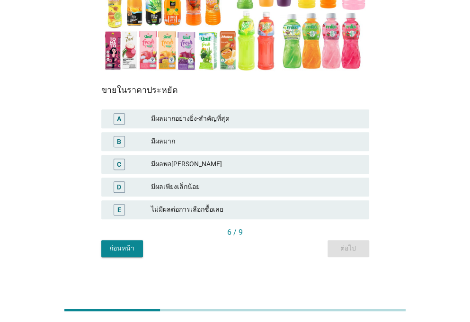
click at [216, 160] on div "มีผลพอ[PERSON_NAME]" at bounding box center [256, 164] width 211 height 11
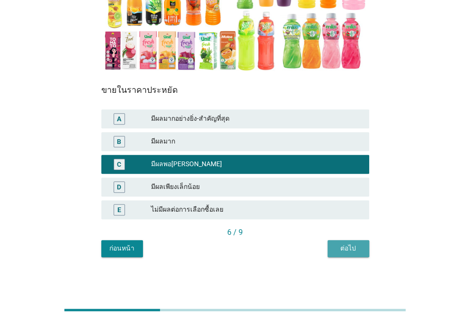
click at [351, 244] on div "ต่อไป" at bounding box center [348, 248] width 27 height 10
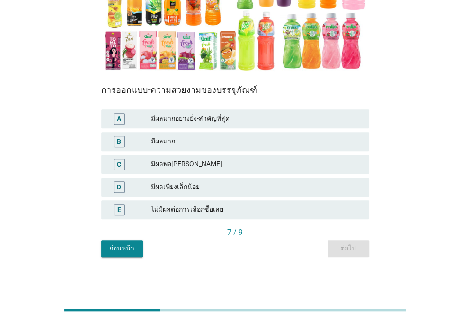
click at [233, 159] on div "มีผลพอ[PERSON_NAME]" at bounding box center [256, 164] width 211 height 11
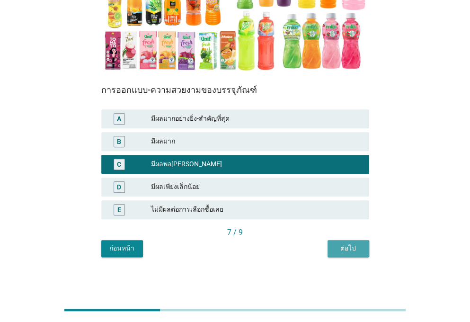
click at [358, 241] on button "ต่อไป" at bounding box center [349, 248] width 42 height 17
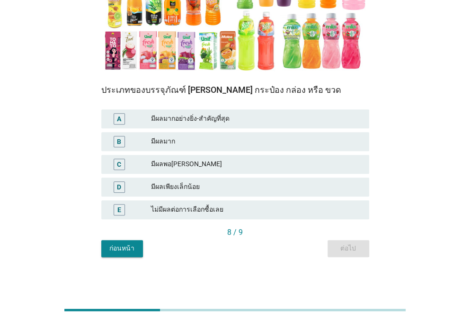
click at [258, 139] on div "มีผลมาก" at bounding box center [256, 141] width 211 height 11
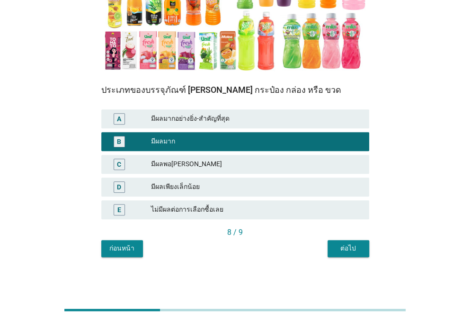
click at [358, 248] on div "ต่อไป" at bounding box center [348, 248] width 27 height 10
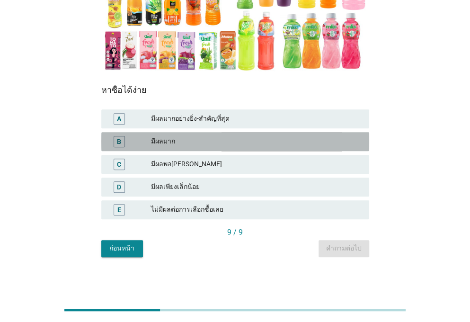
click at [255, 142] on div "มีผลมาก" at bounding box center [256, 141] width 211 height 11
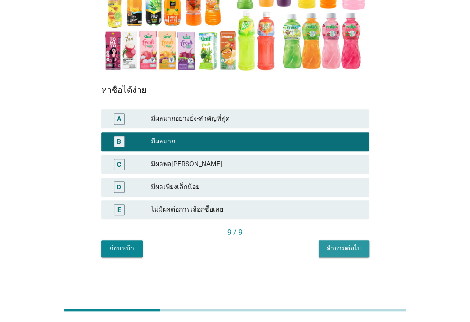
click at [347, 248] on div "คำถามต่อไป" at bounding box center [343, 248] width 35 height 10
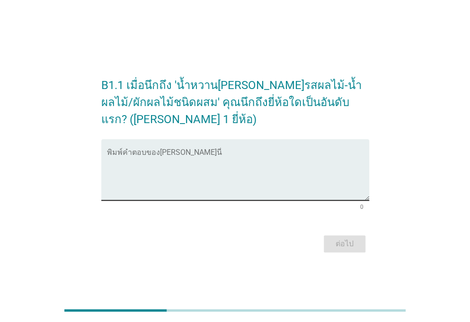
click at [194, 166] on textarea "พิมพ์คำตอบของคุณ ที่นี่" at bounding box center [238, 176] width 262 height 50
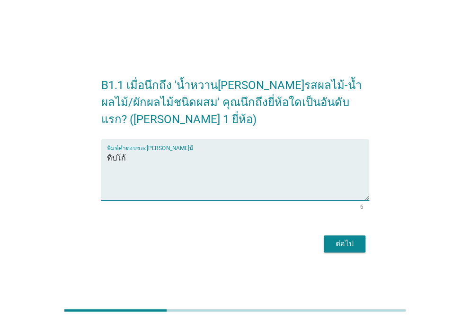
type textarea "ทิปโก้"
click at [326, 242] on button "ต่อไป" at bounding box center [345, 243] width 42 height 17
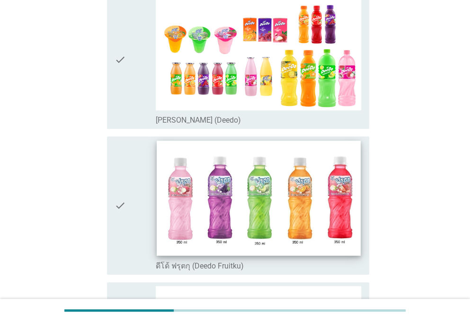
scroll to position [141, 0]
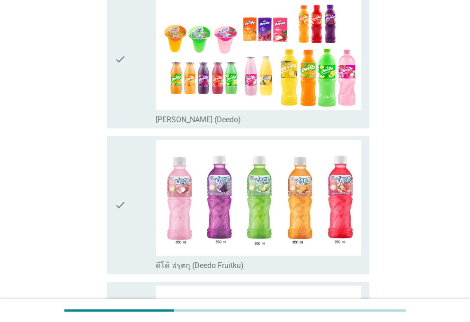
click at [124, 98] on icon "check" at bounding box center [120, 59] width 11 height 131
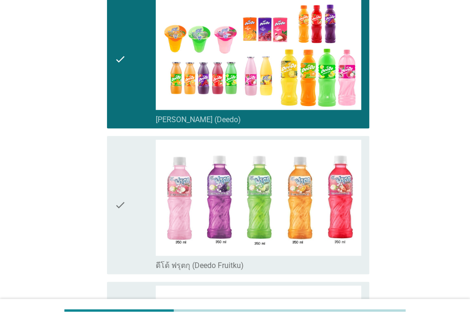
click at [133, 225] on div "check" at bounding box center [135, 205] width 41 height 131
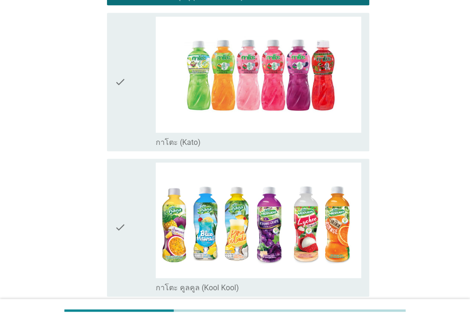
scroll to position [413, 0]
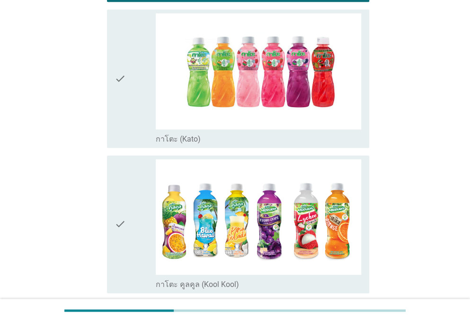
click at [116, 126] on icon "check" at bounding box center [120, 78] width 11 height 131
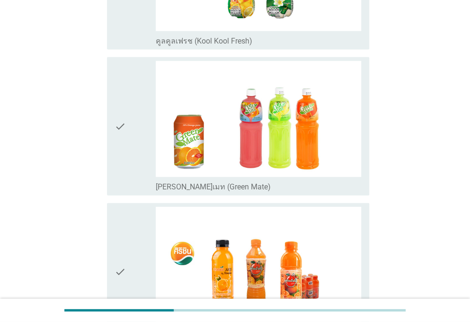
scroll to position [804, 0]
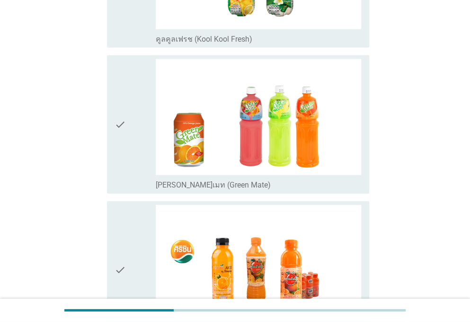
click at [106, 149] on div "check check_box_outline_blank [PERSON_NAME]เมท (Green Mate)" at bounding box center [235, 125] width 268 height 146
click at [118, 152] on icon "check" at bounding box center [120, 124] width 11 height 131
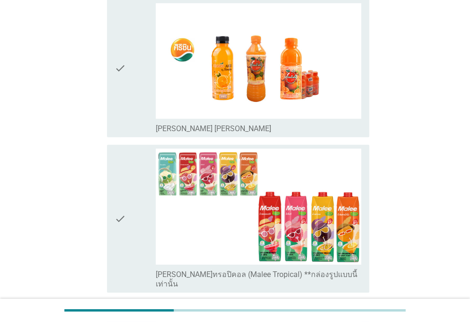
scroll to position [1006, 0]
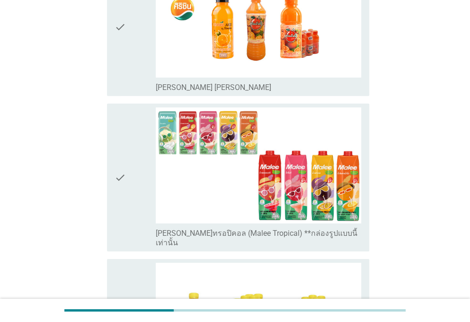
click at [119, 220] on icon "check" at bounding box center [120, 177] width 11 height 140
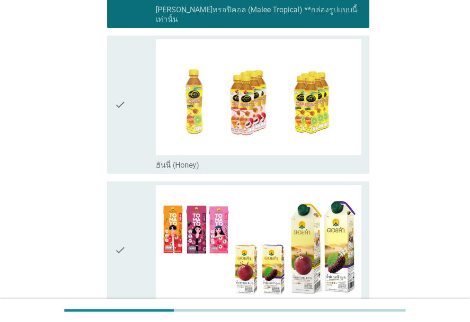
scroll to position [1273, 0]
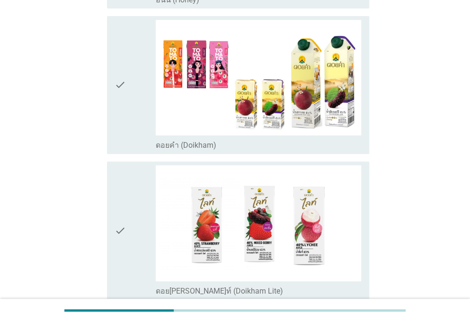
click at [120, 135] on icon "check" at bounding box center [120, 85] width 11 height 131
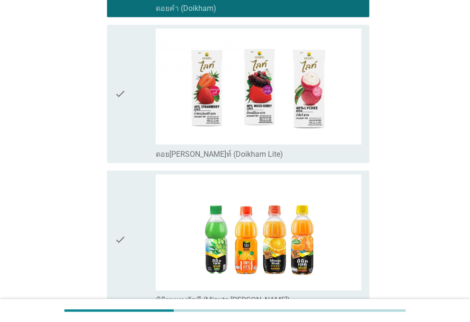
click at [115, 146] on icon "check" at bounding box center [120, 93] width 11 height 131
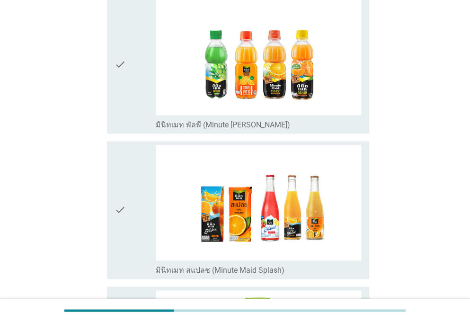
click at [122, 110] on icon "check" at bounding box center [120, 64] width 11 height 131
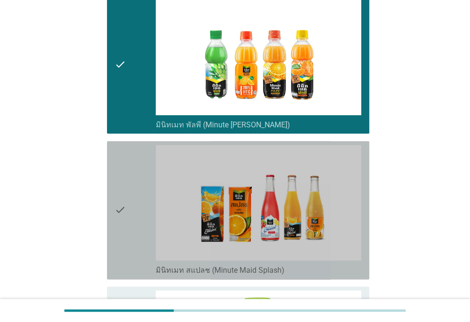
click at [124, 199] on icon "check" at bounding box center [120, 210] width 11 height 131
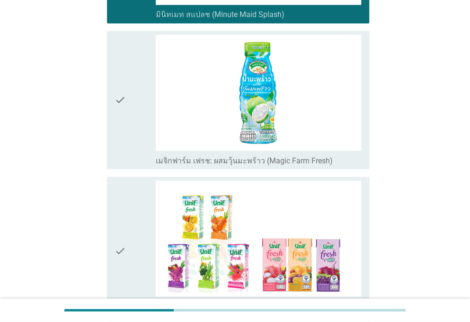
click at [119, 135] on icon "check" at bounding box center [120, 100] width 11 height 131
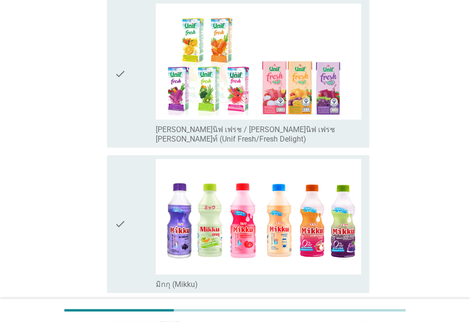
scroll to position [2181, 0]
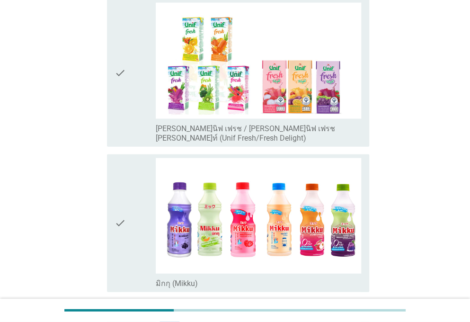
click at [121, 108] on icon "check" at bounding box center [120, 73] width 11 height 140
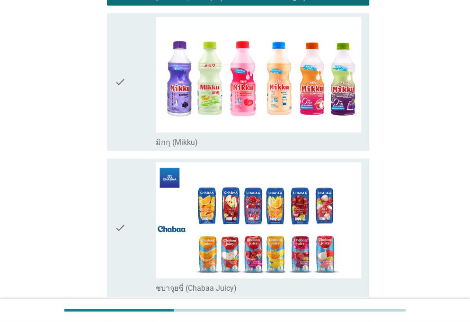
click at [129, 122] on div "check" at bounding box center [135, 82] width 41 height 131
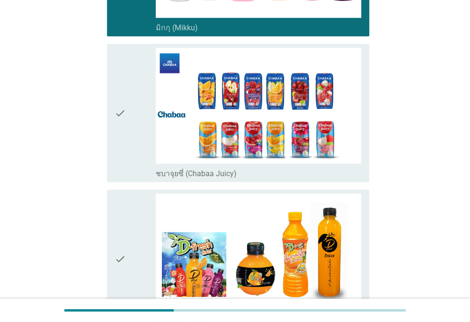
click at [120, 142] on icon "check" at bounding box center [120, 113] width 11 height 131
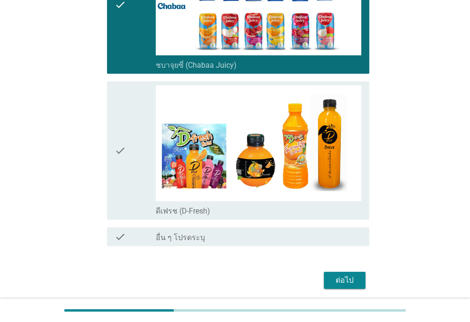
scroll to position [2556, 0]
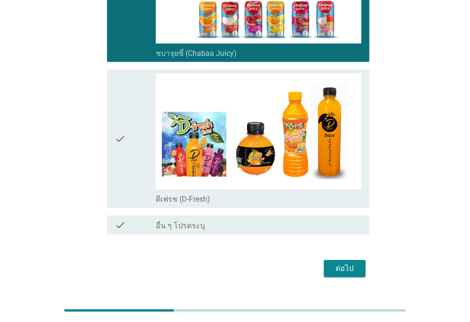
click at [347, 257] on div "ต่อไป" at bounding box center [235, 268] width 268 height 23
click at [350, 263] on div "ต่อไป" at bounding box center [344, 268] width 27 height 11
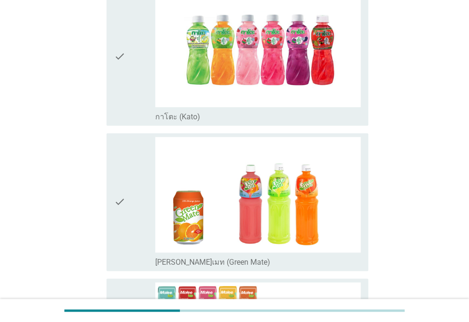
scroll to position [426, 0]
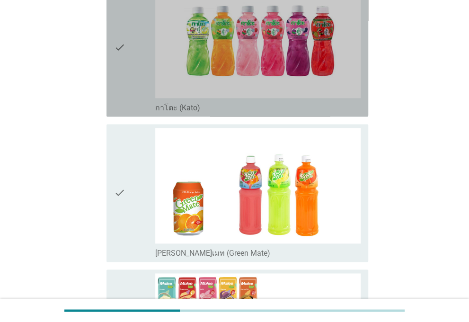
click at [148, 92] on div "check" at bounding box center [134, 47] width 41 height 130
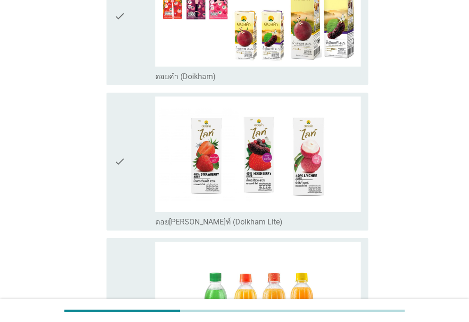
scroll to position [905, 0]
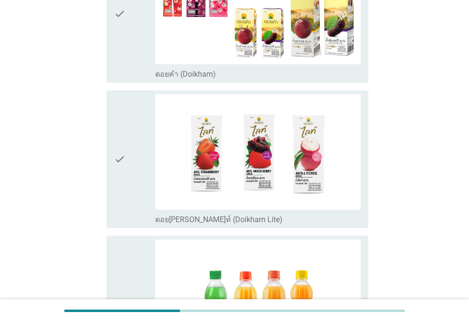
click at [118, 61] on icon "check" at bounding box center [119, 14] width 11 height 130
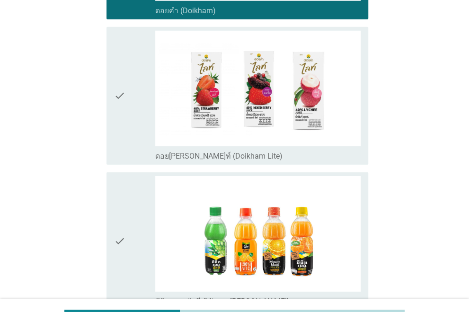
scroll to position [1082, 0]
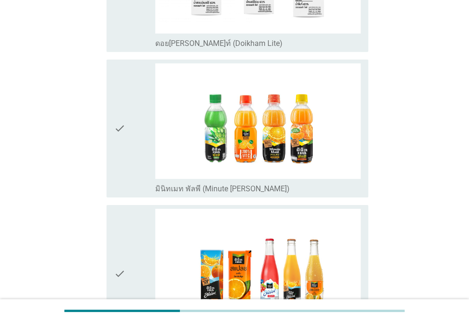
click at [120, 132] on icon "check" at bounding box center [119, 128] width 11 height 130
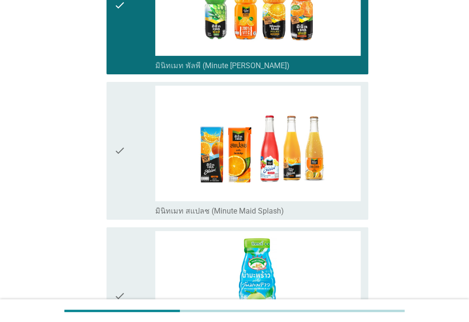
scroll to position [1205, 0]
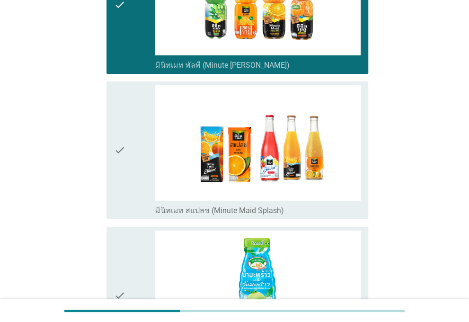
click at [127, 178] on div "check" at bounding box center [134, 150] width 41 height 130
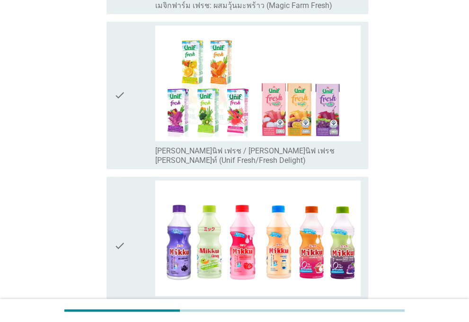
scroll to position [1556, 0]
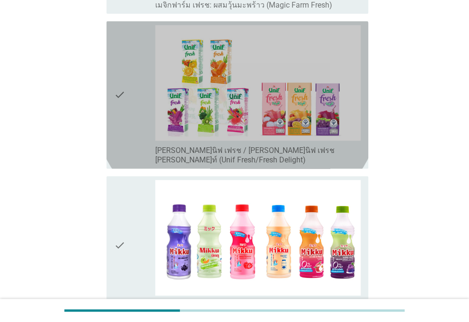
click at [116, 117] on icon "check" at bounding box center [119, 95] width 11 height 140
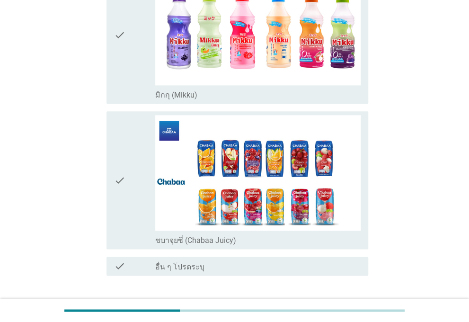
scroll to position [1808, 0]
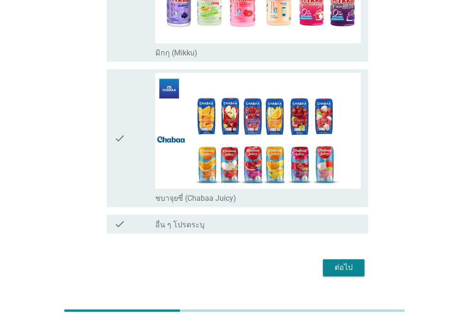
click at [140, 148] on div "check" at bounding box center [134, 138] width 41 height 130
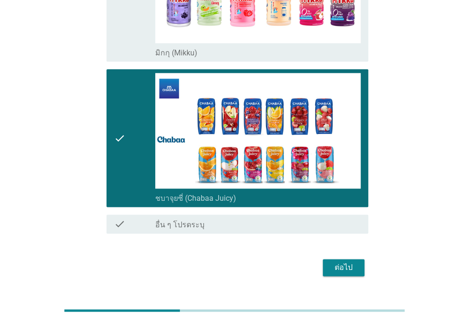
click at [336, 262] on div "ต่อไป" at bounding box center [343, 267] width 27 height 11
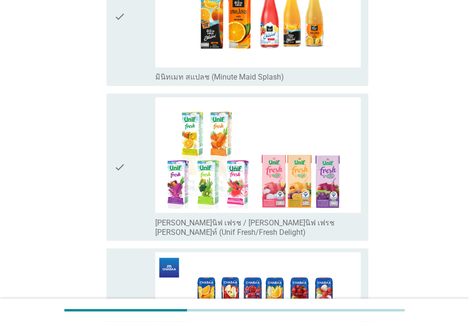
scroll to position [616, 0]
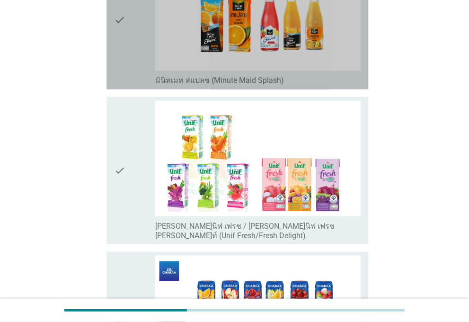
click at [119, 44] on icon "check" at bounding box center [119, 20] width 11 height 130
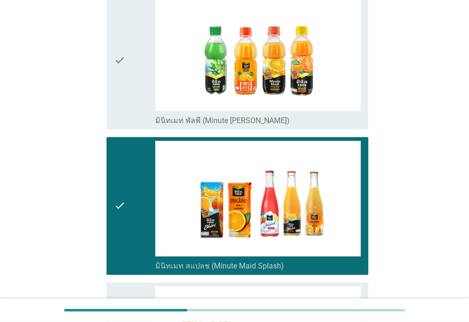
scroll to position [430, 0]
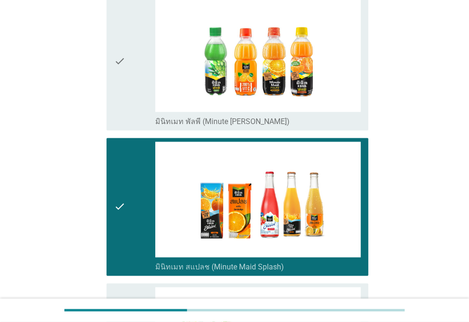
click at [124, 76] on icon "check" at bounding box center [119, 61] width 11 height 130
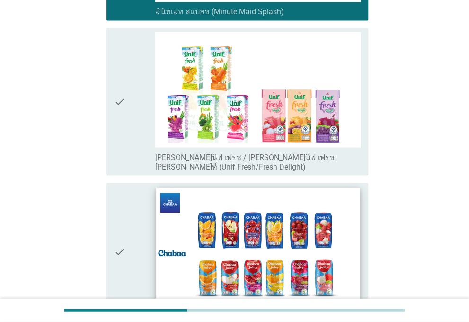
scroll to position [792, 0]
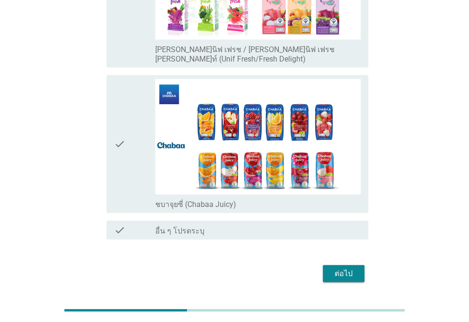
click at [340, 265] on button "ต่อไป" at bounding box center [344, 273] width 42 height 17
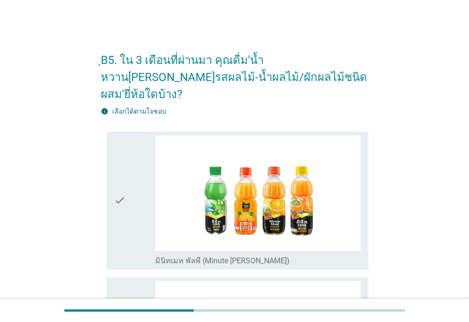
scroll to position [212, 0]
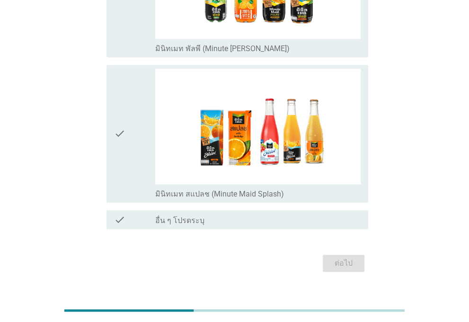
click at [190, 214] on div "check_box อื่น ๆ โปรดระบุ" at bounding box center [257, 219] width 205 height 11
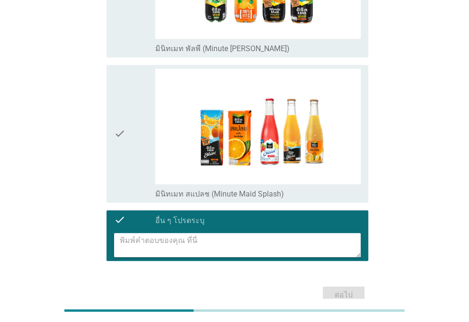
click at [211, 233] on textarea at bounding box center [240, 245] width 241 height 24
type textarea "ธ"
type textarea "T"
type textarea "Tipco"
click at [334, 289] on div "ต่อไป" at bounding box center [343, 294] width 27 height 11
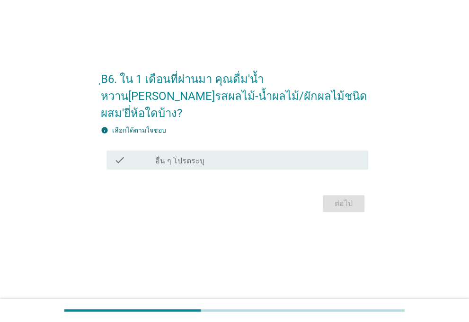
scroll to position [0, 0]
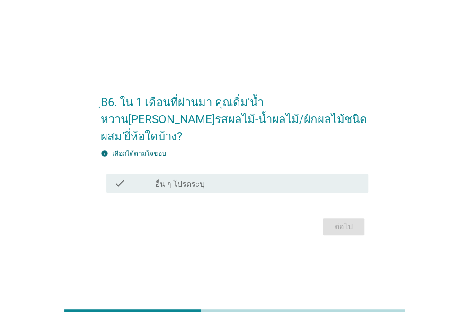
click at [307, 179] on div "check_box อื่น ๆ โปรดระบุ" at bounding box center [257, 182] width 205 height 11
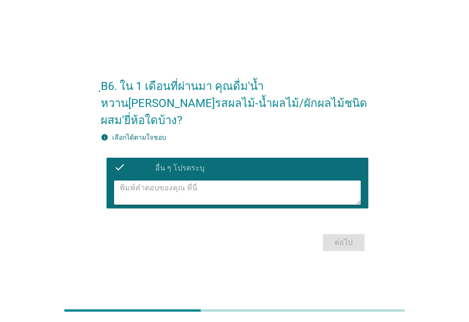
click at [272, 190] on textarea at bounding box center [240, 192] width 241 height 24
type textarea "TIPCO"
click at [342, 237] on div "ต่อไป" at bounding box center [343, 242] width 27 height 11
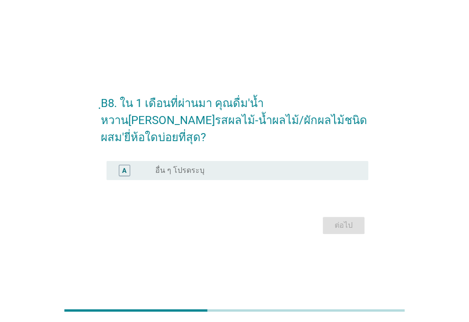
click at [310, 169] on div "A radio_button_unchecked อื่น ๆ โปรดระบุ" at bounding box center [237, 170] width 262 height 19
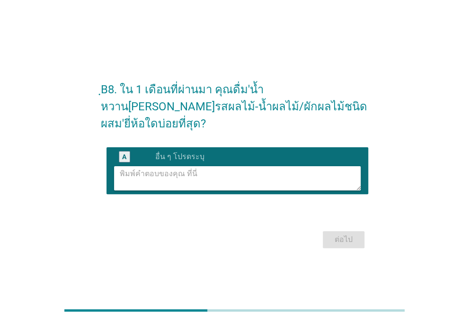
click at [255, 181] on textarea at bounding box center [240, 178] width 241 height 24
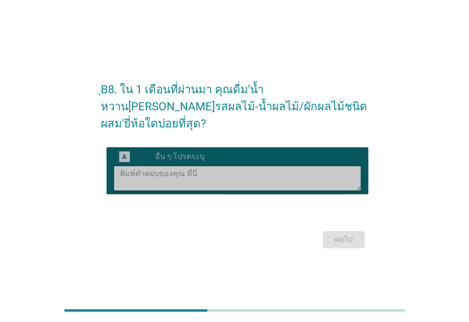
click at [265, 166] on textarea at bounding box center [240, 178] width 241 height 24
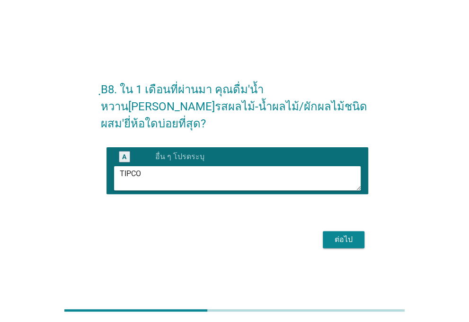
type textarea "TIPCO"
click at [336, 234] on div "ต่อไป" at bounding box center [343, 239] width 27 height 11
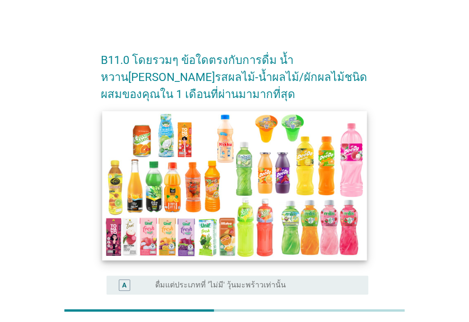
scroll to position [200, 0]
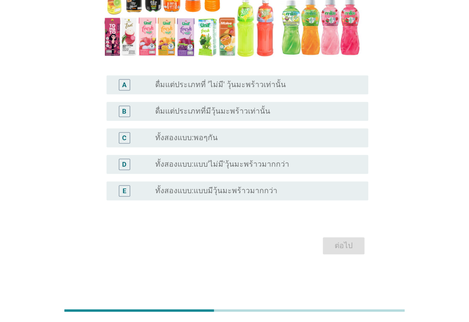
click at [333, 133] on div "radio_button_unchecked ทั้งสองแบบ:พอๆกัน" at bounding box center [254, 137] width 198 height 9
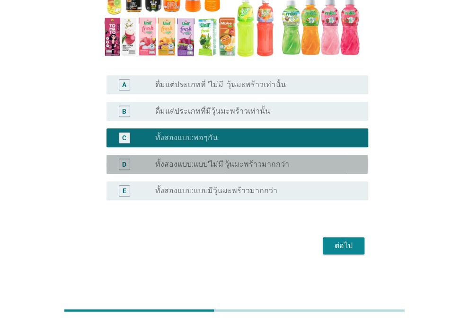
click at [334, 166] on div "radio_button_unchecked ทั้งสองแบบ:แบบ'ไม่มี'วุ้นมะพร้าวมากกว่า" at bounding box center [254, 164] width 198 height 9
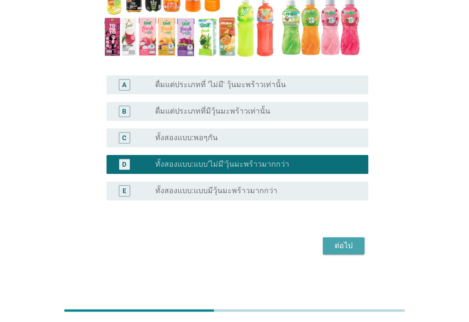
click at [352, 251] on button "ต่อไป" at bounding box center [344, 245] width 42 height 17
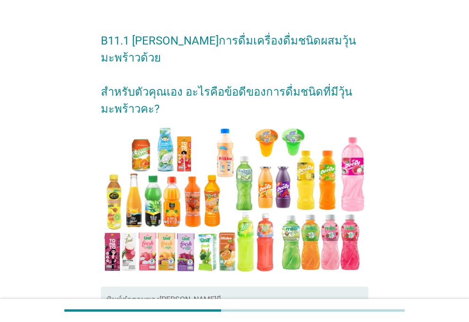
scroll to position [148, 0]
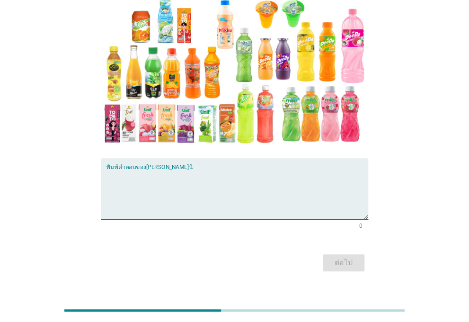
click at [199, 169] on textarea "พิมพ์คำตอบของคุณ ที่นี่" at bounding box center [237, 194] width 262 height 50
type textarea "อร่อย เคี้ยวเพลิน"
click at [341, 257] on div "ต่อไป" at bounding box center [343, 262] width 27 height 11
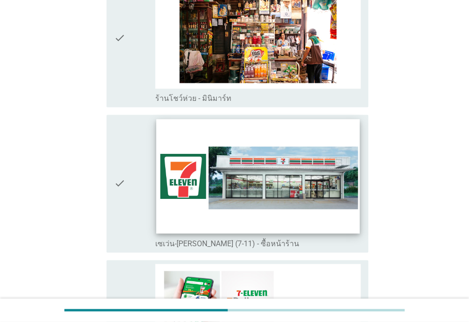
scroll to position [1828, 0]
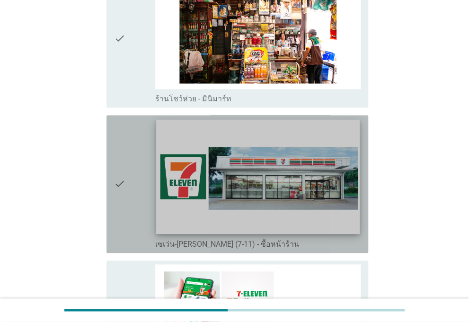
click at [339, 203] on img at bounding box center [258, 176] width 204 height 115
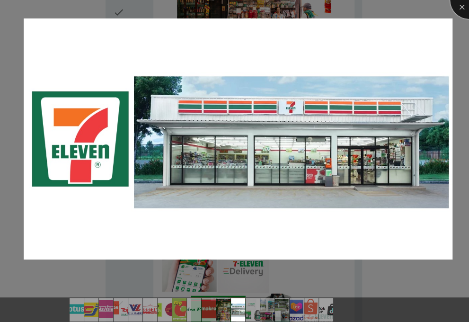
click at [461, 5] on div at bounding box center [469, 0] width 38 height 38
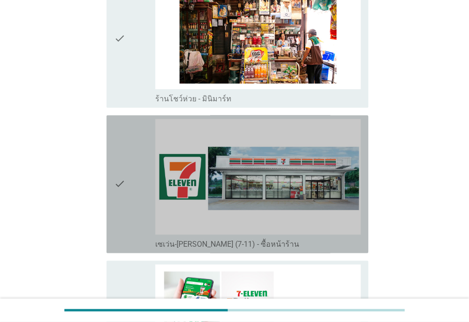
click at [119, 195] on icon "check" at bounding box center [119, 184] width 11 height 130
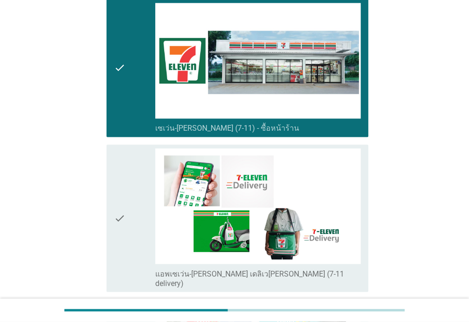
click at [115, 231] on icon "check" at bounding box center [119, 218] width 11 height 140
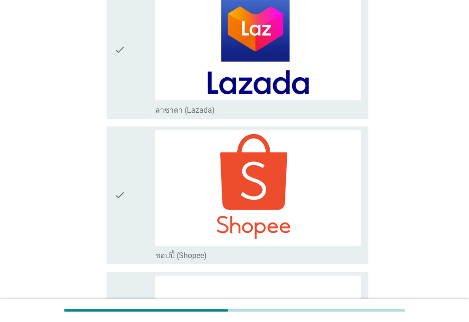
scroll to position [2751, 0]
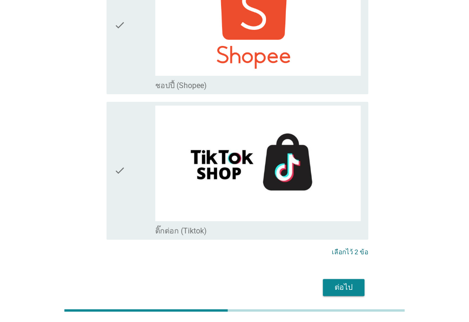
click at [344, 282] on div "ต่อไป" at bounding box center [343, 287] width 27 height 11
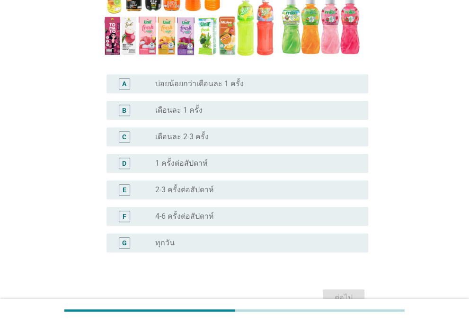
scroll to position [236, 0]
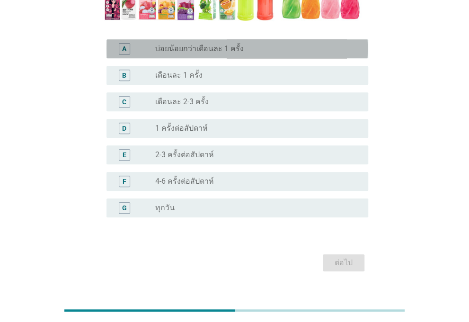
click at [240, 44] on div "radio_button_unchecked บ่อยน้อยกว่าเดือนละ 1 ครั้ง" at bounding box center [254, 48] width 198 height 9
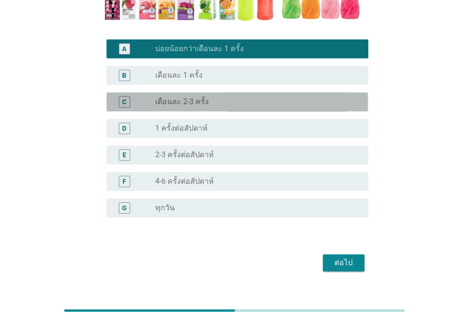
click at [208, 97] on div "radio_button_unchecked เดือนละ 2-3 ครั้ง" at bounding box center [254, 101] width 198 height 9
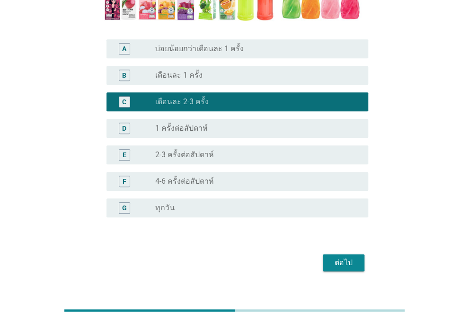
click at [350, 255] on div "ต่อไป" at bounding box center [234, 262] width 267 height 23
click at [351, 255] on div "ต่อไป" at bounding box center [234, 262] width 267 height 23
click at [350, 257] on div "ต่อไป" at bounding box center [343, 262] width 27 height 11
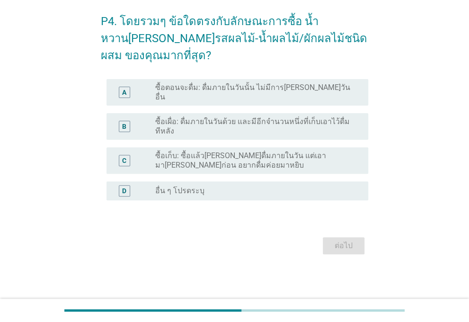
scroll to position [0, 0]
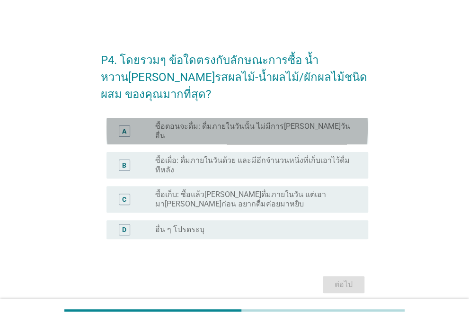
click at [291, 130] on label "ซื้อตอนจะดื่ม: ดื่มภายในวันนั้น ไม่มีการ[PERSON_NAME]วันอื่น" at bounding box center [254, 131] width 198 height 19
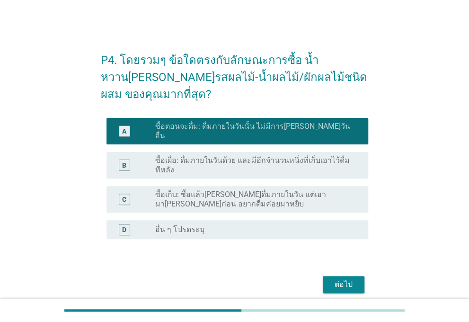
click at [341, 276] on button "ต่อไป" at bounding box center [344, 284] width 42 height 17
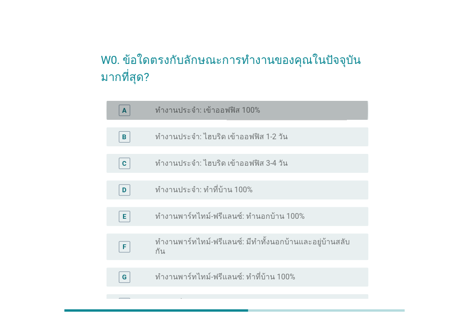
click at [276, 105] on div "radio_button_unchecked ทำงานประจำ: เข้าออฟฟิส 100%" at bounding box center [257, 110] width 205 height 11
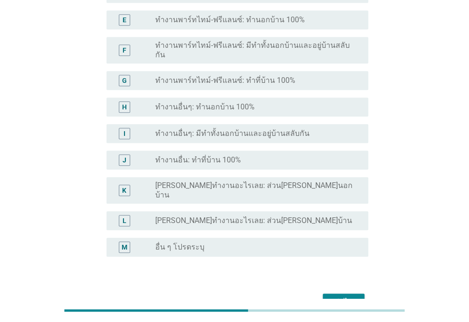
scroll to position [197, 0]
click at [335, 295] on div "ต่อไป" at bounding box center [343, 300] width 27 height 11
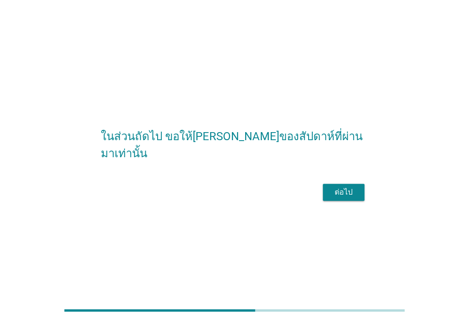
click at [337, 198] on div "ต่อไป" at bounding box center [343, 191] width 27 height 11
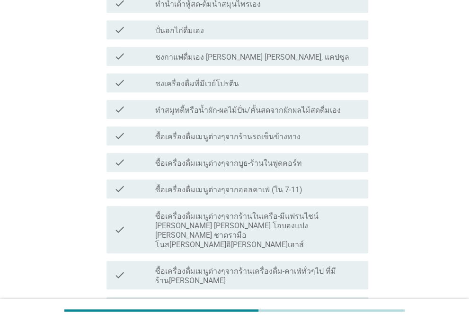
scroll to position [230, 0]
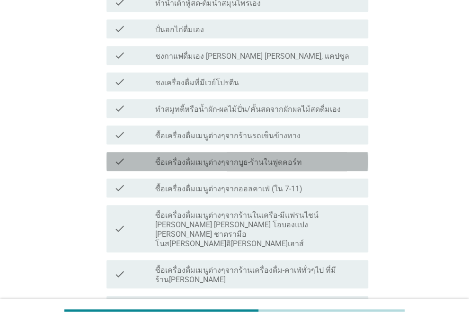
click at [305, 156] on div "check_box_outline_blank ซื้อเครื่องดื่มเมนูต่างๆจากบูธ-ร้านในฟูดคอร์ท" at bounding box center [257, 161] width 205 height 11
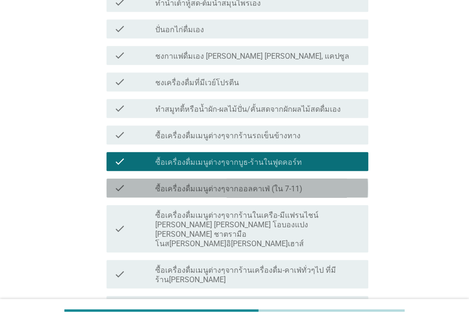
click at [302, 182] on div "check_box_outline_blank ซื้อเครื่องดื่มเมนูต่างๆจากออลคาเฟ่ (ใน 7-11)" at bounding box center [257, 187] width 205 height 11
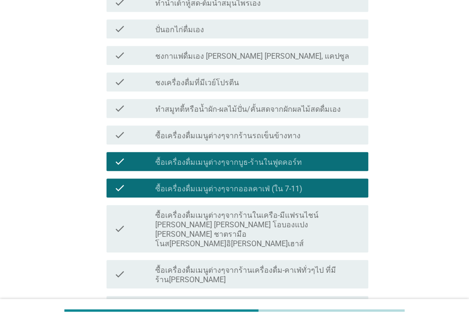
click at [311, 211] on label "ซื้อเครื่องดื่มเมนูต่างๆจากร้านในเครือ-มีแฟรนไชน์ [PERSON_NAME] [PERSON_NAME] โ…" at bounding box center [257, 230] width 205 height 38
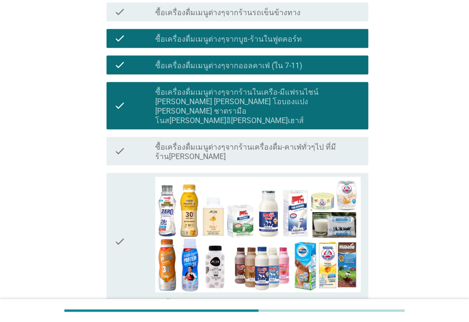
scroll to position [357, 0]
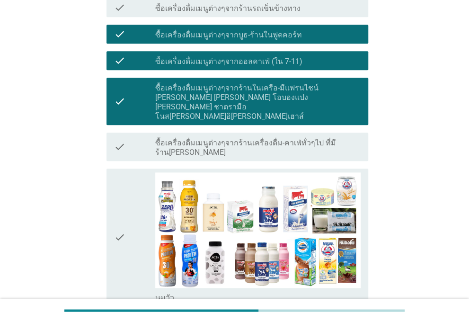
click at [129, 136] on div "check" at bounding box center [134, 146] width 41 height 21
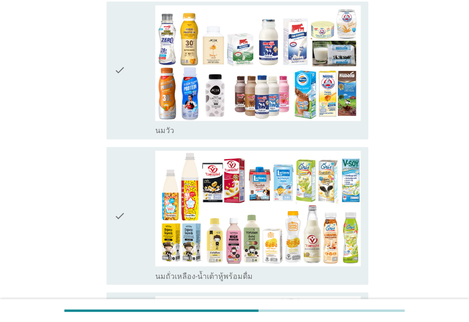
scroll to position [524, 0]
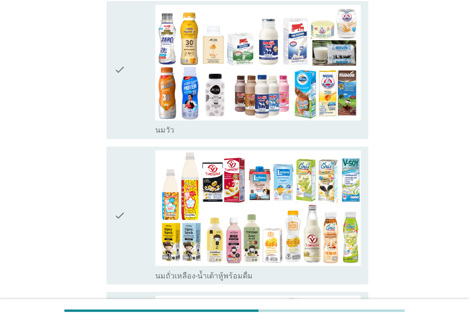
click at [114, 77] on icon "check" at bounding box center [119, 70] width 11 height 130
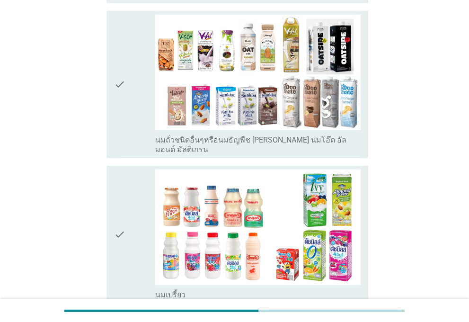
click at [124, 169] on icon "check" at bounding box center [119, 234] width 11 height 130
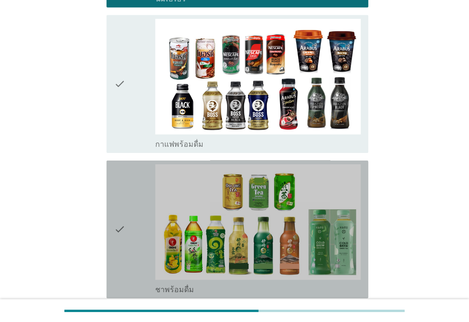
click at [124, 164] on icon "check" at bounding box center [119, 229] width 11 height 130
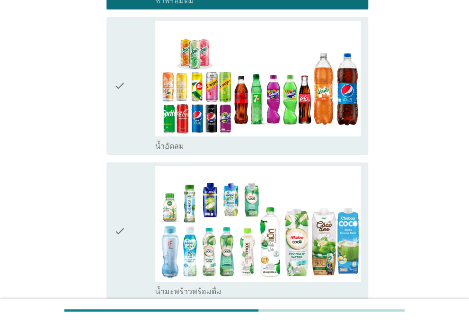
scroll to position [1391, 0]
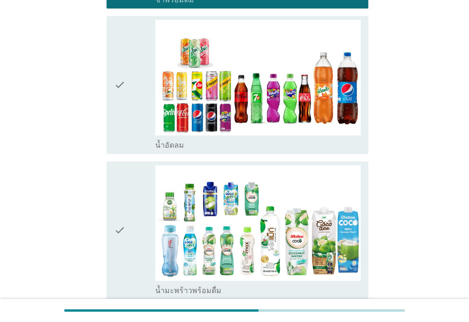
click at [115, 65] on icon "check" at bounding box center [119, 85] width 11 height 130
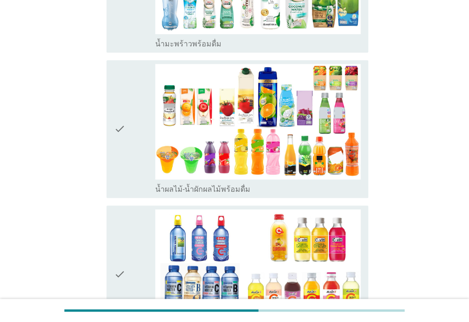
scroll to position [1638, 0]
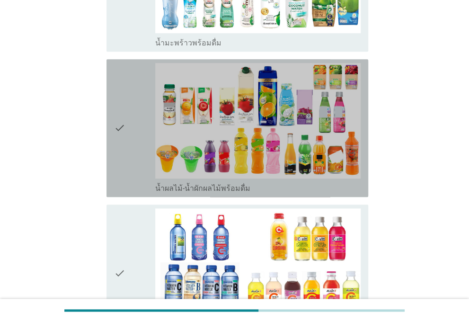
click at [121, 121] on icon "check" at bounding box center [119, 128] width 11 height 130
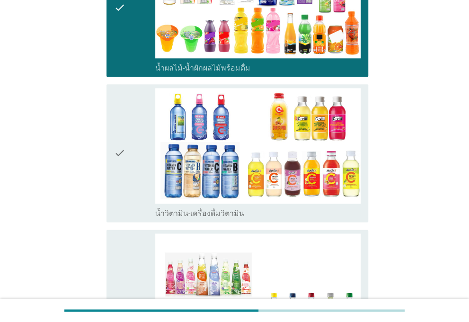
click at [124, 127] on icon "check" at bounding box center [119, 153] width 11 height 130
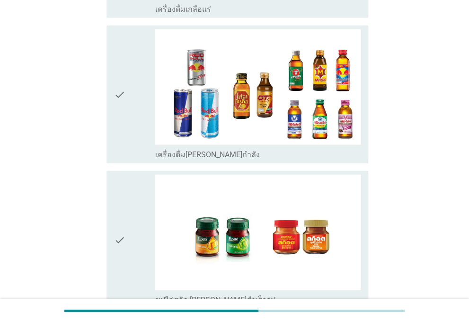
scroll to position [2317, 0]
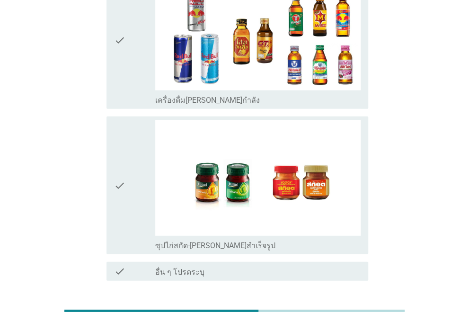
click at [342, 309] on div "ต่อไป" at bounding box center [343, 314] width 27 height 11
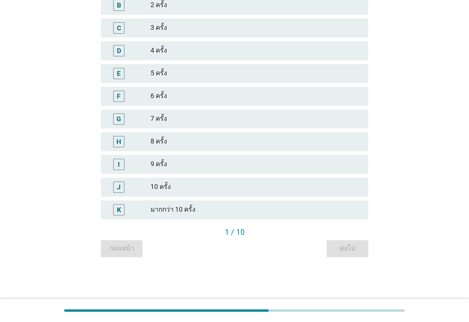
scroll to position [0, 0]
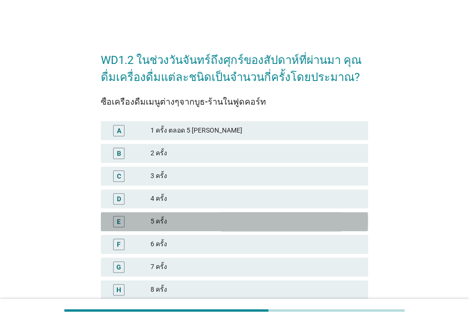
click at [249, 220] on div "5 ครั้ง" at bounding box center [256, 221] width 210 height 11
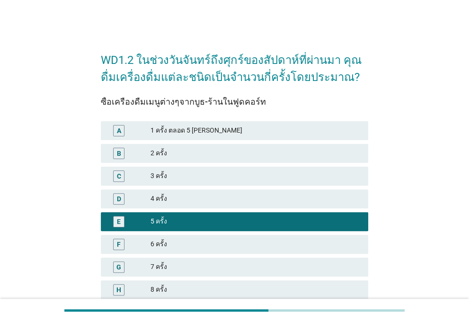
scroll to position [148, 0]
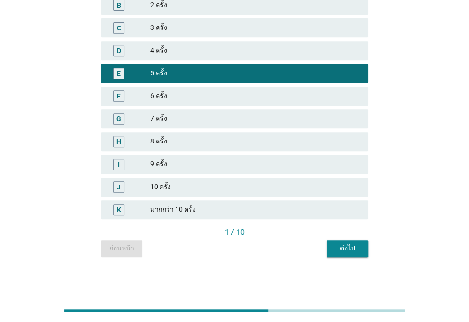
click at [358, 247] on div "ต่อไป" at bounding box center [347, 248] width 27 height 10
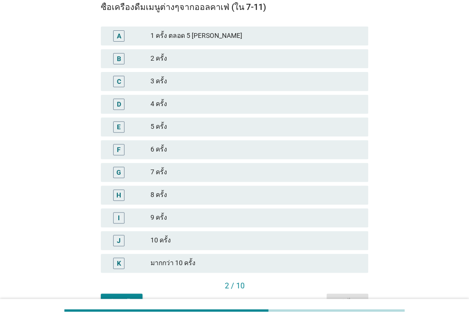
scroll to position [94, 0]
click at [204, 35] on div "1 ครั้ง ตลอด 5 [PERSON_NAME]" at bounding box center [256, 36] width 210 height 11
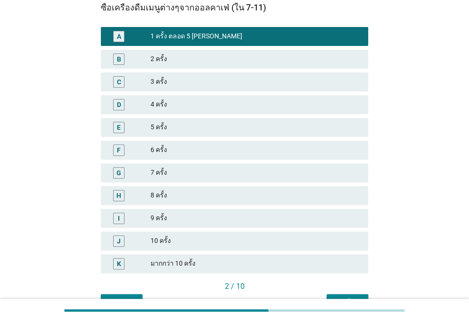
scroll to position [148, 0]
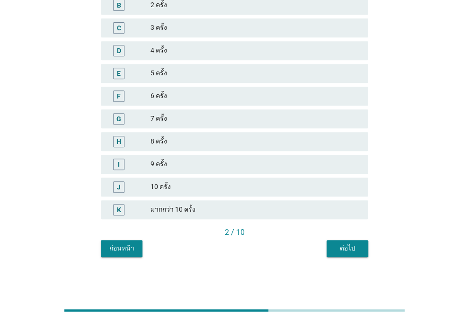
click at [347, 253] on div "ต่อไป" at bounding box center [347, 248] width 27 height 10
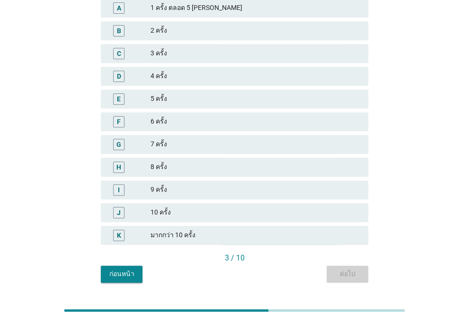
scroll to position [0, 0]
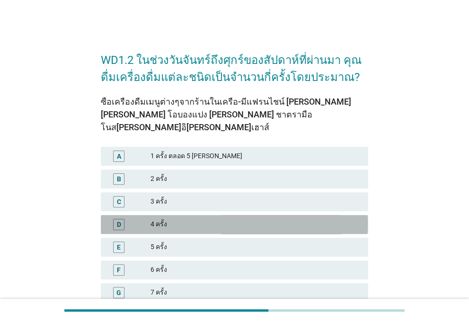
click at [183, 219] on div "4 ครั้ง" at bounding box center [256, 224] width 210 height 11
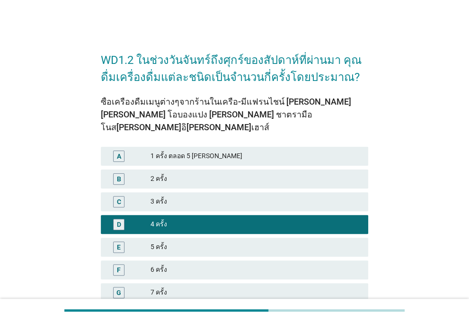
scroll to position [161, 0]
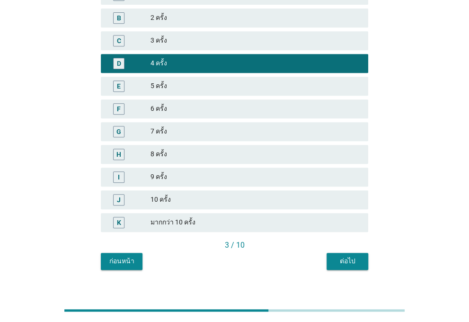
click at [350, 240] on div "3 / 10" at bounding box center [234, 246] width 267 height 13
click at [349, 256] on div "ต่อไป" at bounding box center [347, 261] width 27 height 10
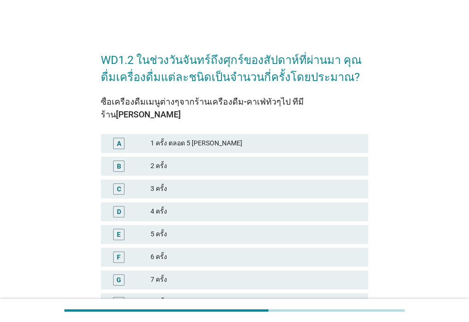
click at [287, 138] on div "1 ครั้ง ตลอด 5 [PERSON_NAME]" at bounding box center [256, 143] width 210 height 11
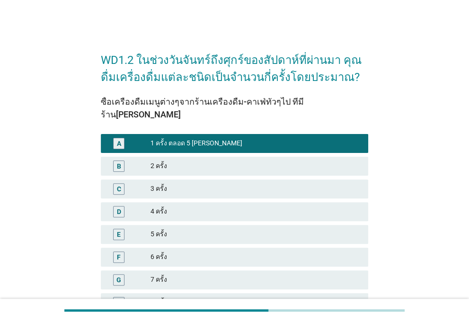
scroll to position [148, 0]
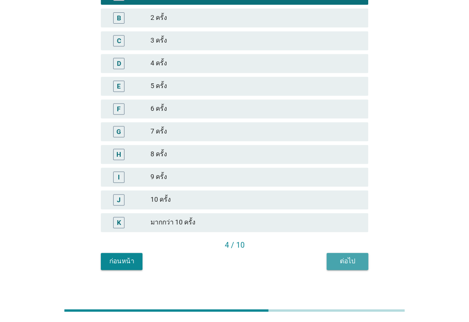
click at [347, 256] on div "ต่อไป" at bounding box center [347, 261] width 27 height 10
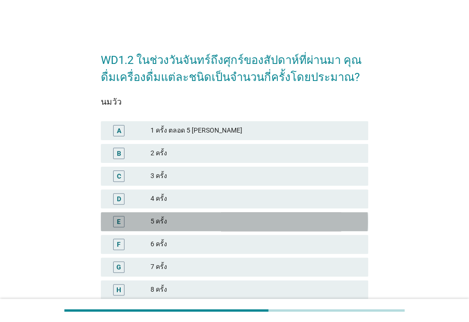
click at [270, 227] on div "5 ครั้ง" at bounding box center [256, 221] width 210 height 11
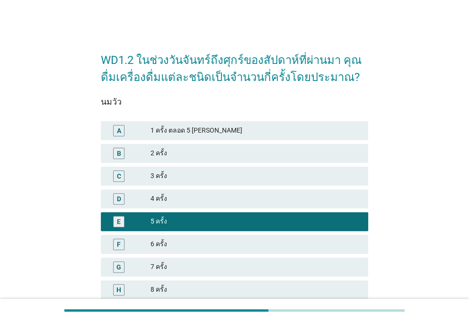
scroll to position [148, 0]
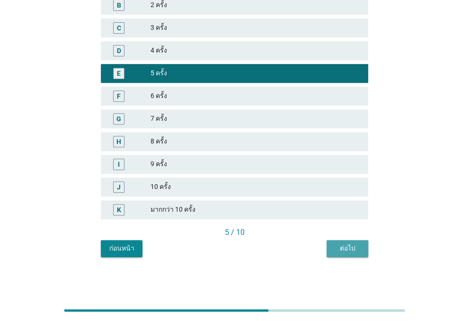
click at [339, 251] on div "ต่อไป" at bounding box center [347, 248] width 27 height 10
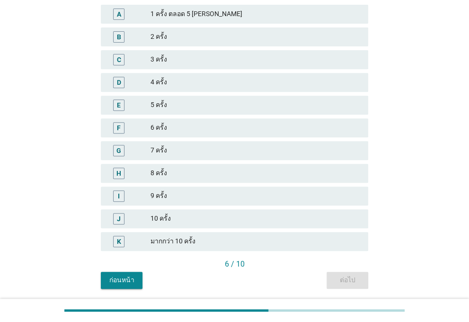
scroll to position [145, 0]
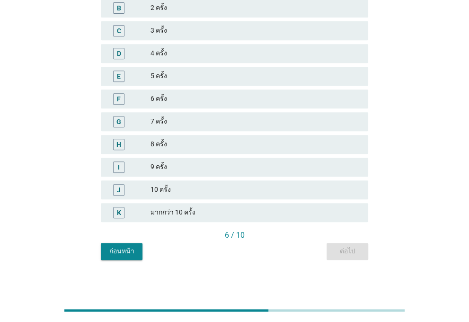
click at [209, 30] on div "3 ครั้ง" at bounding box center [256, 30] width 210 height 11
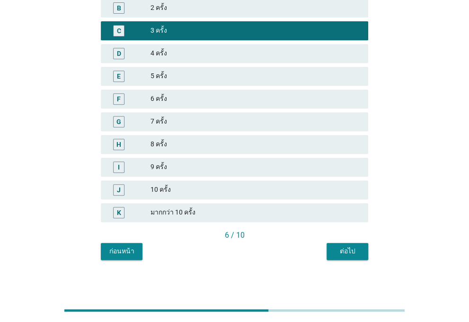
click at [351, 248] on div "ต่อไป" at bounding box center [347, 251] width 27 height 10
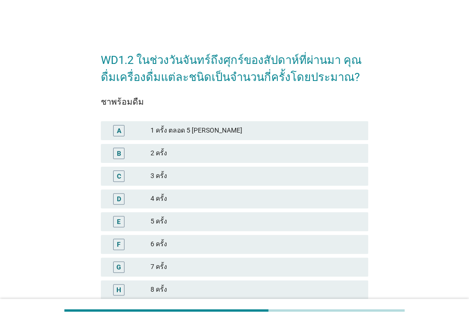
click at [213, 133] on div "1 ครั้ง ตลอด 5 [PERSON_NAME]" at bounding box center [256, 130] width 210 height 11
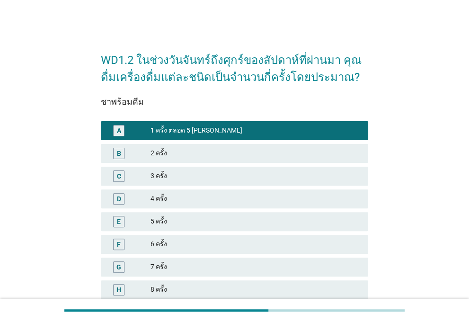
scroll to position [148, 0]
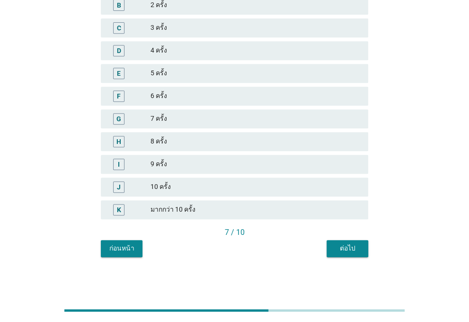
click at [349, 251] on div "ต่อไป" at bounding box center [347, 248] width 27 height 10
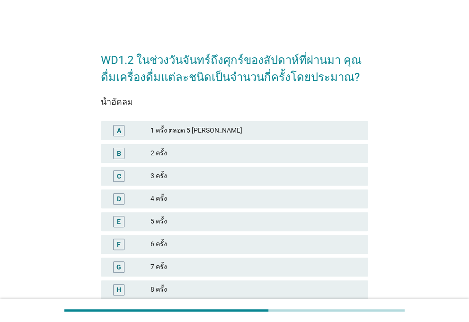
click at [197, 134] on div "1 ครั้ง ตลอด 5 [PERSON_NAME]" at bounding box center [256, 130] width 210 height 11
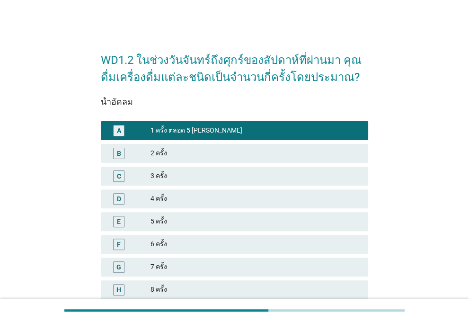
click at [202, 151] on div "2 ครั้ง" at bounding box center [256, 153] width 210 height 11
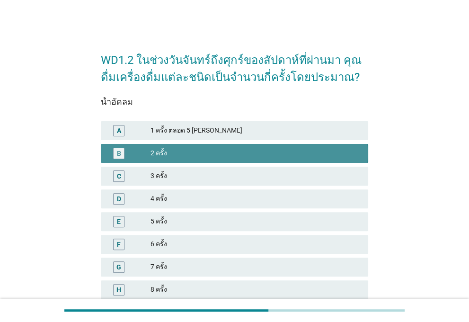
scroll to position [148, 0]
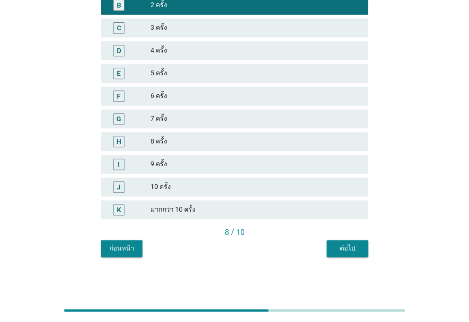
click at [344, 248] on div "ต่อไป" at bounding box center [347, 248] width 27 height 10
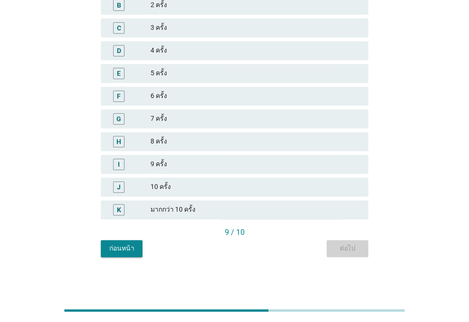
scroll to position [0, 0]
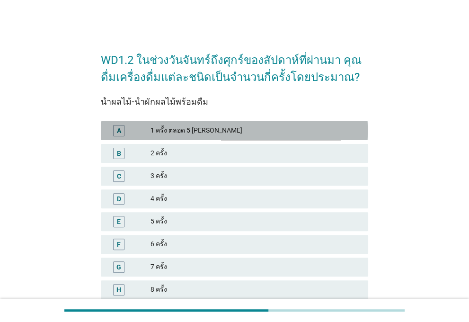
click at [210, 132] on div "1 ครั้ง ตลอด 5 [PERSON_NAME]" at bounding box center [256, 130] width 210 height 11
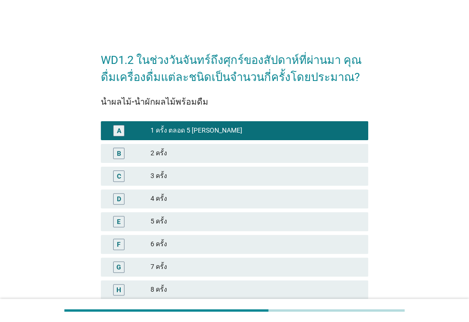
scroll to position [148, 0]
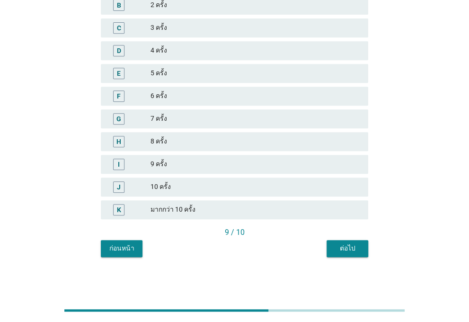
click at [356, 252] on div "ต่อไป" at bounding box center [347, 248] width 27 height 10
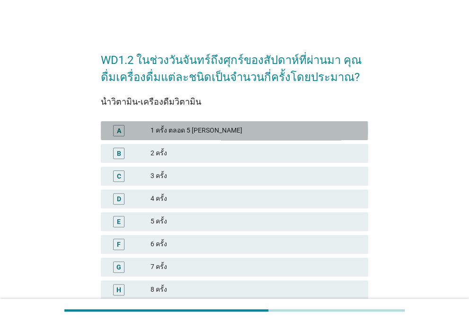
click at [212, 132] on div "1 ครั้ง ตลอด 5 [PERSON_NAME]" at bounding box center [256, 130] width 210 height 11
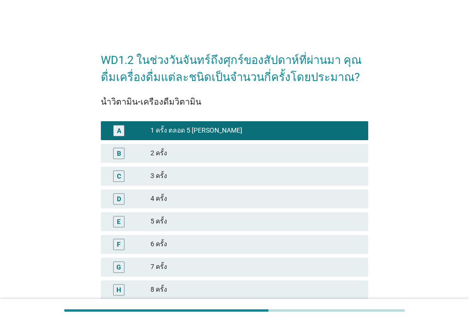
scroll to position [148, 0]
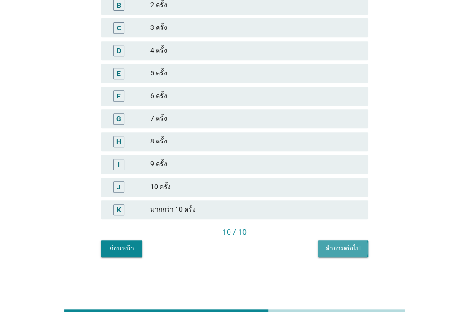
click at [336, 242] on button "คำถามต่อไป" at bounding box center [343, 248] width 51 height 17
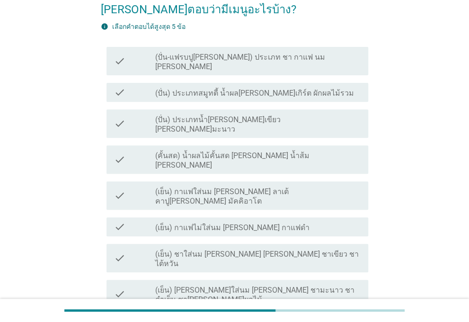
scroll to position [93, 0]
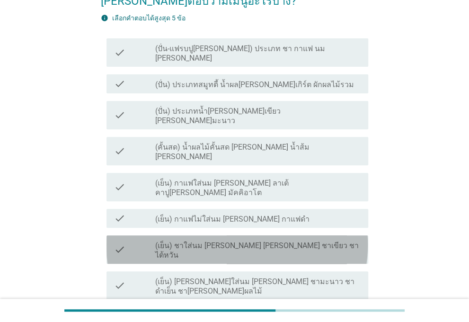
click at [243, 241] on label "(เย็น) ชาใส่นม [PERSON_NAME] [PERSON_NAME] ชาเขียว ชาไต้หวัน" at bounding box center [257, 250] width 205 height 19
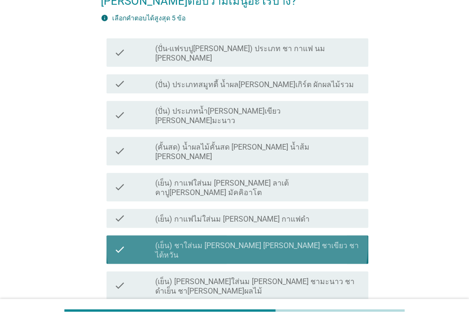
click at [243, 241] on label "(เย็น) ชาใส่นม [PERSON_NAME] [PERSON_NAME] ชาเขียว ชาไต้หวัน" at bounding box center [257, 250] width 205 height 19
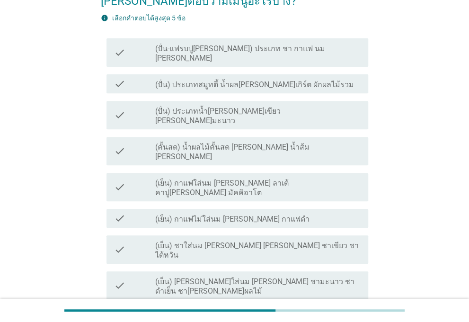
click at [243, 241] on label "(เย็น) ชาใส่นม [PERSON_NAME] [PERSON_NAME] ชาเขียว ชาไต้หวัน" at bounding box center [257, 250] width 205 height 19
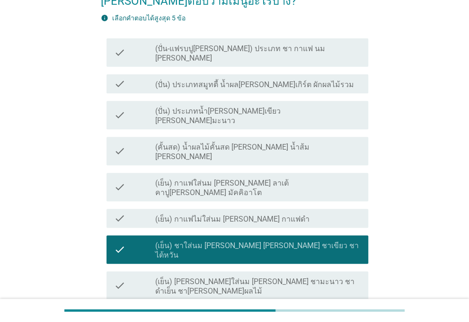
click at [233, 277] on label "(เย็น) [PERSON_NAME]ใส่นม [PERSON_NAME] ชามะนาว ชาดำเย็น ชา[PERSON_NAME]ผลไม้" at bounding box center [257, 286] width 205 height 19
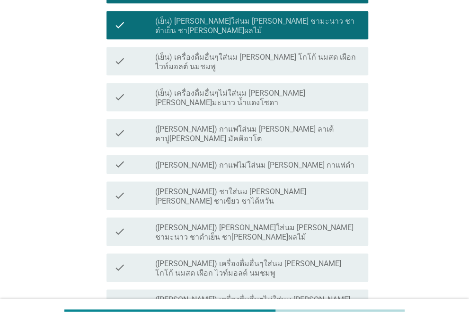
scroll to position [354, 0]
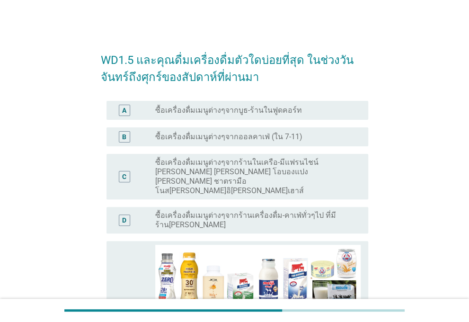
click at [297, 174] on label "ซื้อเครื่องดื่มเมนูต่างๆจากร้านในเครือ-มีแฟรนไชน์ [PERSON_NAME] [PERSON_NAME] โ…" at bounding box center [254, 177] width 198 height 38
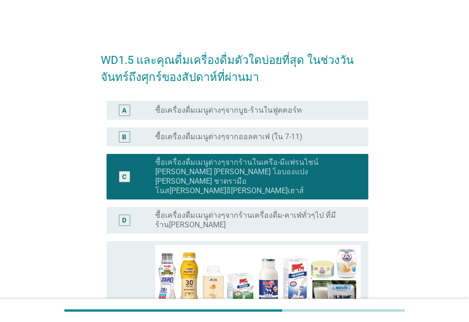
click at [136, 245] on div "E" at bounding box center [134, 309] width 41 height 129
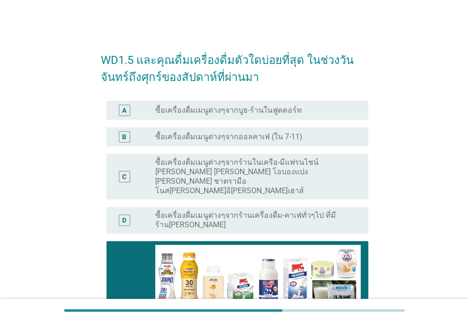
click at [199, 165] on label "ซื้อเครื่องดื่มเมนูต่างๆจากร้านในเครือ-มีแฟรนไชน์ [PERSON_NAME] [PERSON_NAME] โ…" at bounding box center [254, 177] width 198 height 38
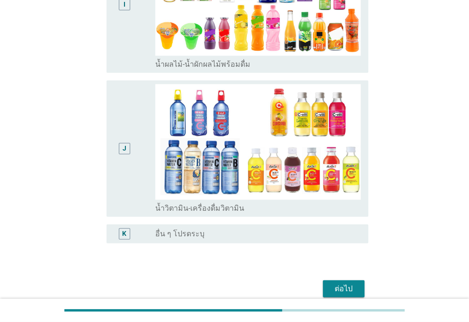
scroll to position [896, 0]
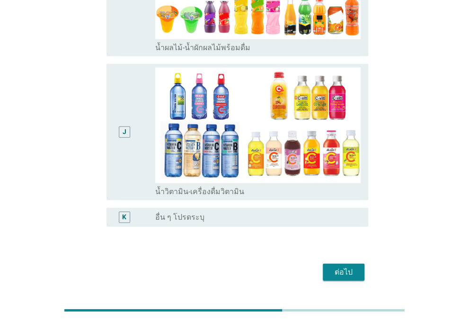
click at [347, 266] on div "ต่อไป" at bounding box center [343, 271] width 27 height 11
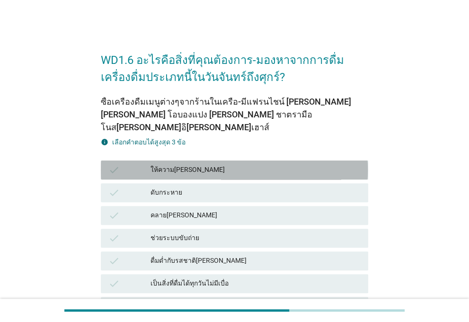
click at [227, 164] on div "ให้ความ[PERSON_NAME]" at bounding box center [256, 169] width 210 height 11
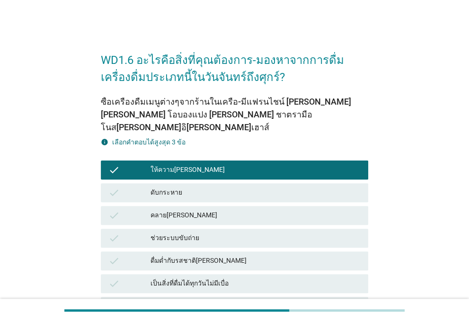
click at [224, 187] on div "ดับกระหาย" at bounding box center [256, 192] width 210 height 11
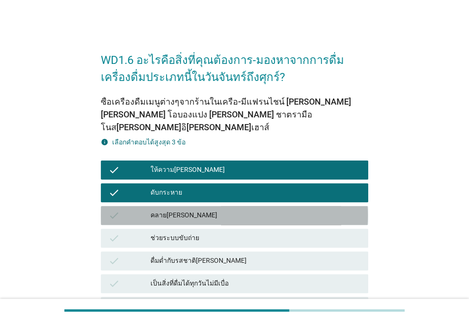
click at [220, 210] on div "คลาย[PERSON_NAME]" at bounding box center [256, 215] width 210 height 11
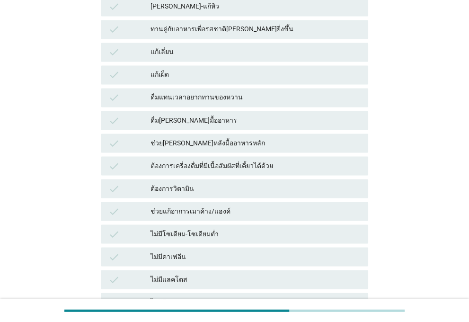
scroll to position [688, 0]
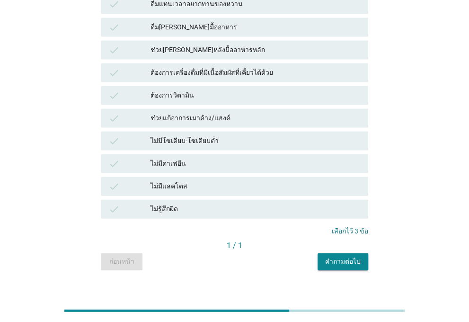
click at [344, 256] on div "คำถามต่อไป" at bounding box center [342, 261] width 35 height 10
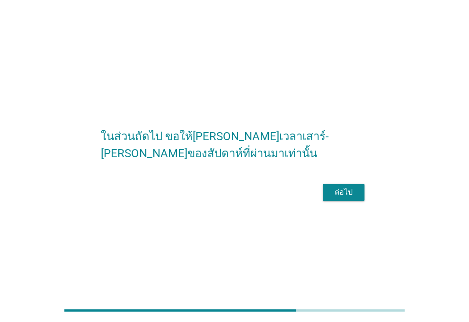
click at [343, 222] on div "ในส่วนถัดไป ขอให้[PERSON_NAME]เวลาเสาร์-[PERSON_NAME]ของสัปดาห์ที่ผ่านมาเท่านั้…" at bounding box center [234, 160] width 446 height 123
click at [353, 197] on div "ต่อไป" at bounding box center [343, 191] width 27 height 11
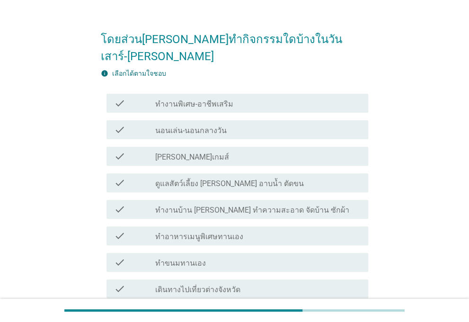
scroll to position [24, 0]
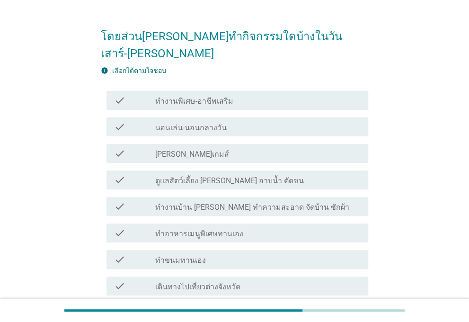
click at [250, 121] on div "check_box_outline_blank นอนเล่น-นอนกลางวัน" at bounding box center [257, 126] width 205 height 11
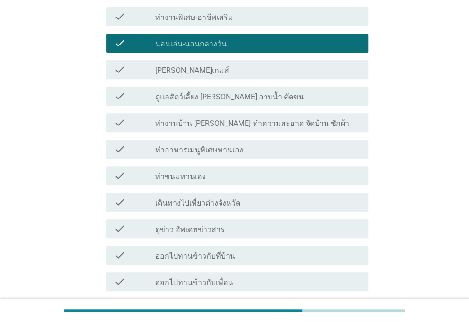
scroll to position [108, 0]
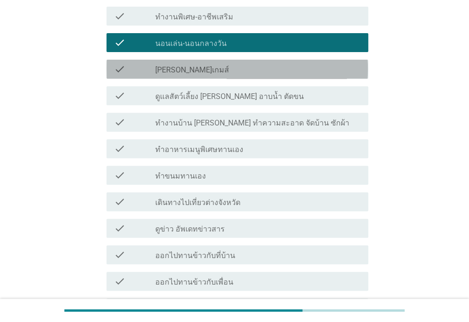
click at [257, 63] on div "check_box_outline_blank [PERSON_NAME]เกมส์" at bounding box center [257, 68] width 205 height 11
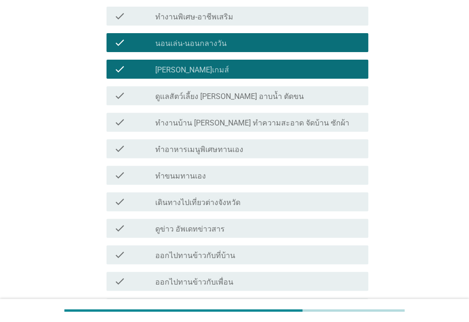
click at [266, 118] on label "ทำงานบ้าน [PERSON_NAME] ทำความสะอาด จัดบ้าน ซักผ้า" at bounding box center [252, 122] width 194 height 9
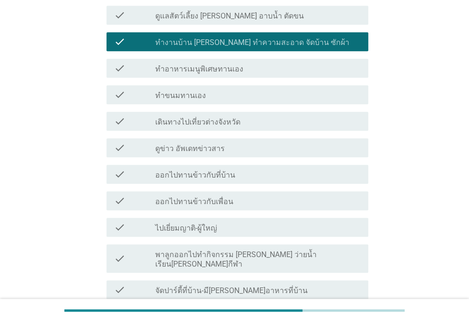
scroll to position [190, 0]
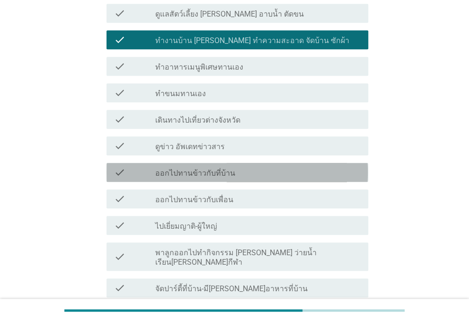
click at [250, 167] on div "check_box_outline_blank ออกไปทานข้าวกับที่บ้าน" at bounding box center [257, 172] width 205 height 11
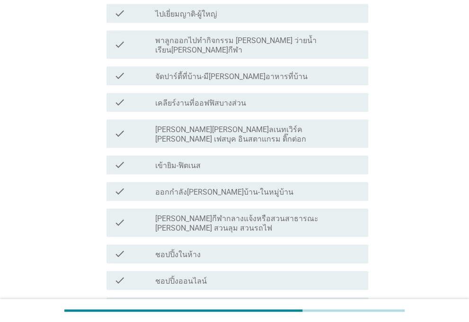
scroll to position [403, 0]
click at [256, 119] on div "check check_box_outline_blank [PERSON_NAME][PERSON_NAME]ลเนทเวิร์ค [PERSON_NAME…" at bounding box center [237, 133] width 262 height 28
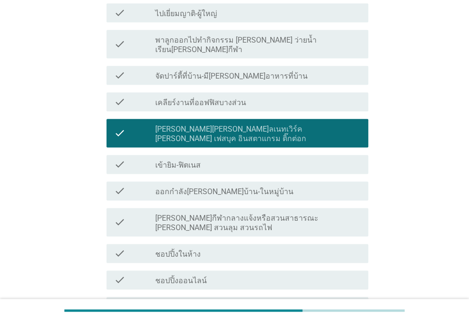
click at [208, 274] on div "check_box_outline_blank ชอปปิ้งออนไลน์" at bounding box center [257, 279] width 205 height 11
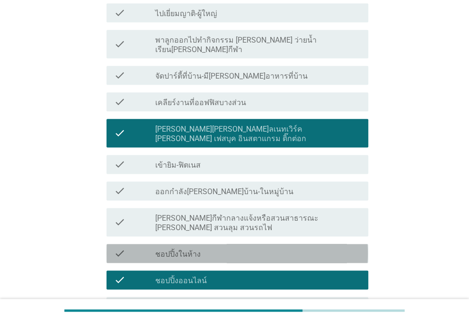
click at [220, 248] on div "check_box_outline_blank ชอปปิ้งในห้าง" at bounding box center [257, 253] width 205 height 11
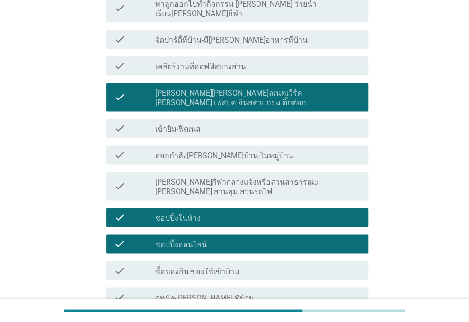
scroll to position [440, 0]
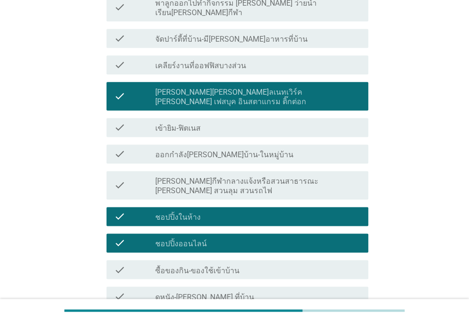
click at [229, 266] on label "ซื้อของกิน-ของใช้เข้าบ้าน" at bounding box center [197, 270] width 84 height 9
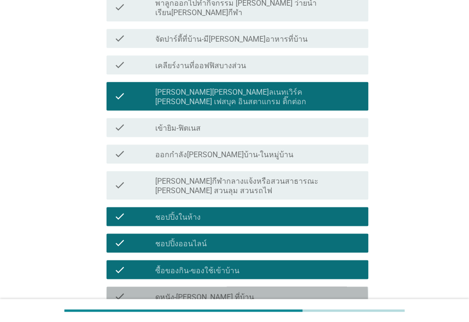
click at [228, 290] on div "check_box_outline_blank ดูหนัง-[PERSON_NAME] ที่บ้าน" at bounding box center [257, 295] width 205 height 11
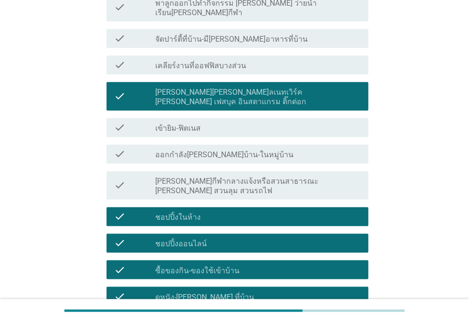
scroll to position [515, 0]
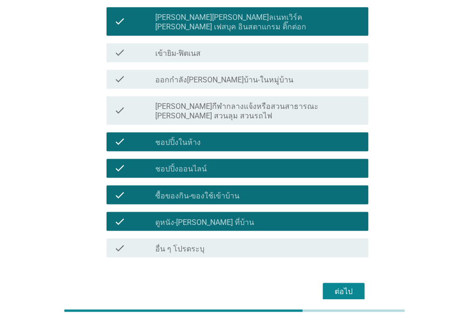
click at [336, 285] on div "ต่อไป" at bounding box center [343, 290] width 27 height 11
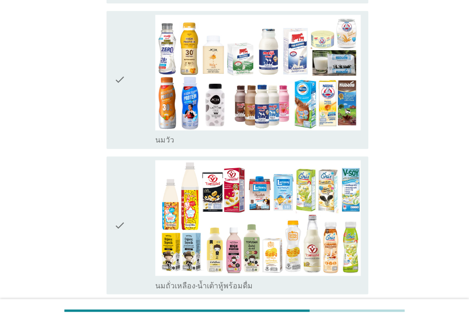
scroll to position [0, 0]
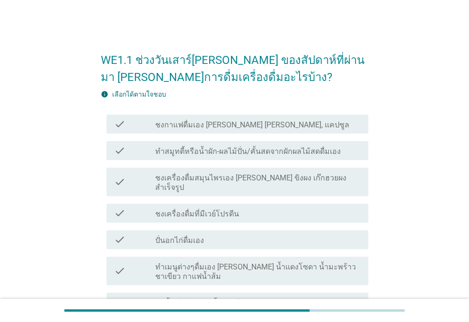
click at [314, 234] on div "check_box_outline_blank ปั่นอกไก่ดื่มเอง" at bounding box center [257, 239] width 205 height 11
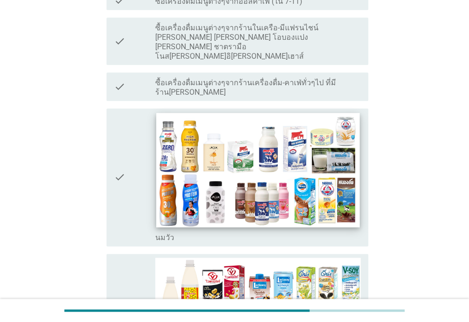
scroll to position [413, 0]
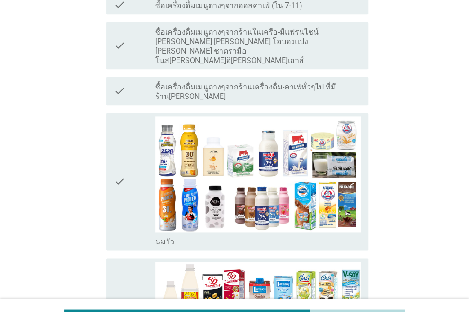
click at [126, 26] on div "check" at bounding box center [134, 46] width 41 height 40
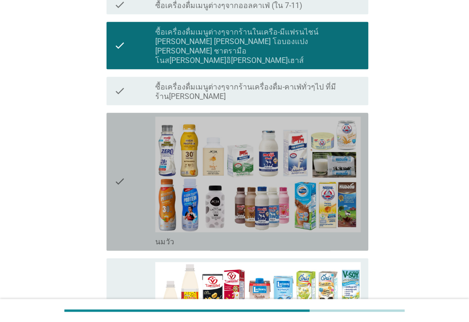
click at [128, 116] on div "check" at bounding box center [134, 181] width 41 height 130
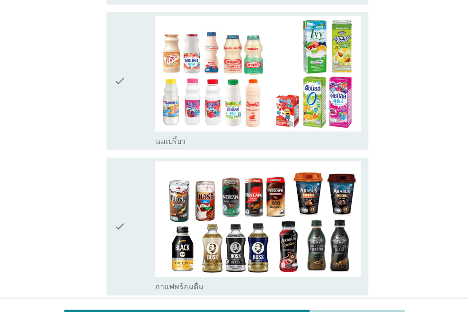
click at [128, 79] on div "check" at bounding box center [134, 81] width 41 height 130
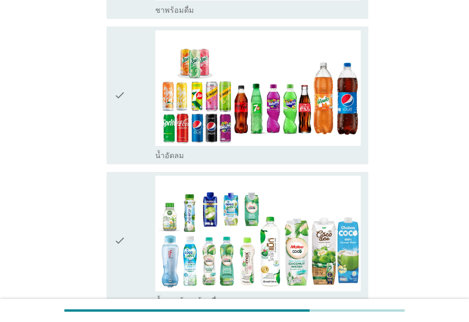
click at [125, 93] on div "check" at bounding box center [134, 95] width 41 height 130
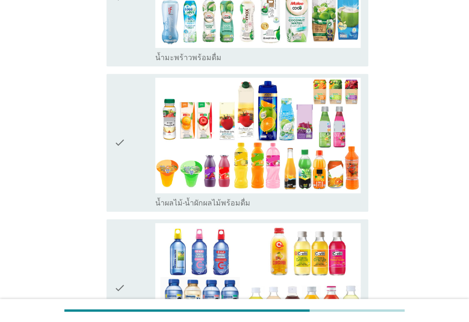
click at [121, 117] on icon "check" at bounding box center [119, 143] width 11 height 130
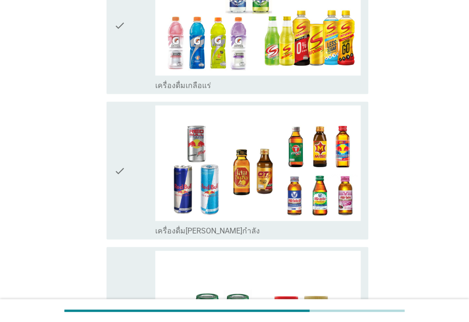
scroll to position [2317, 0]
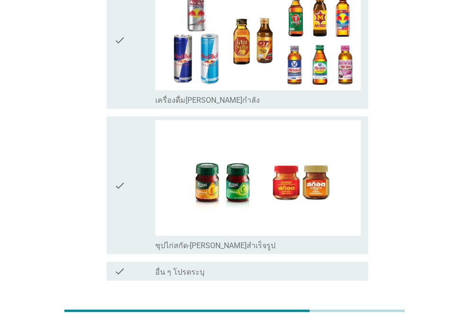
click at [346, 309] on div "ต่อไป" at bounding box center [343, 314] width 27 height 11
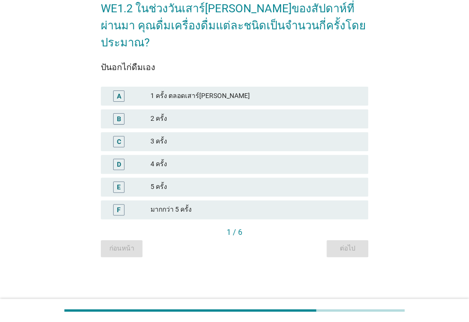
scroll to position [0, 0]
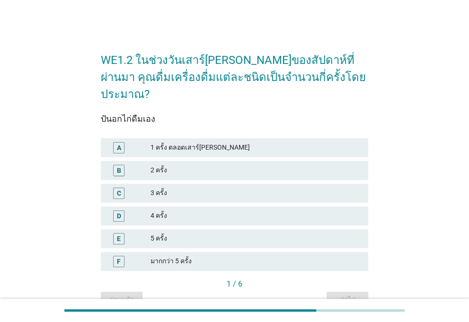
click at [176, 165] on div "2 ครั้ง" at bounding box center [256, 170] width 210 height 11
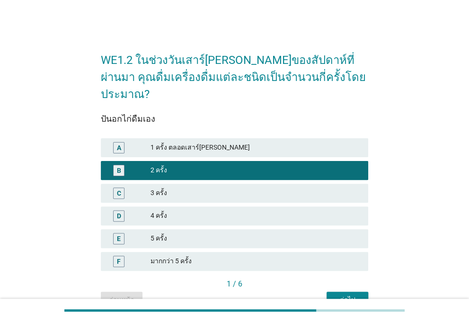
click at [361, 292] on button "ต่อไป" at bounding box center [348, 300] width 42 height 17
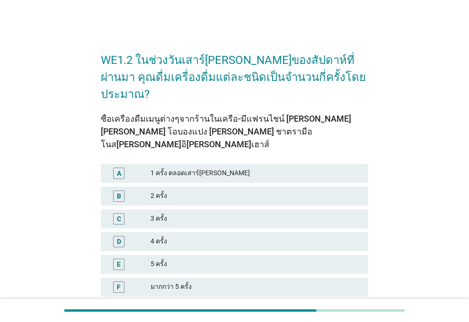
click at [209, 186] on div "B 2 ครั้ง" at bounding box center [234, 195] width 267 height 19
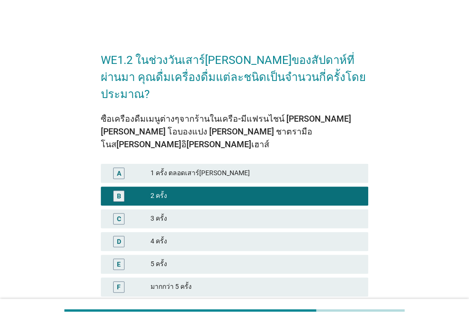
click at [351, 317] on button "ต่อไป" at bounding box center [348, 325] width 42 height 17
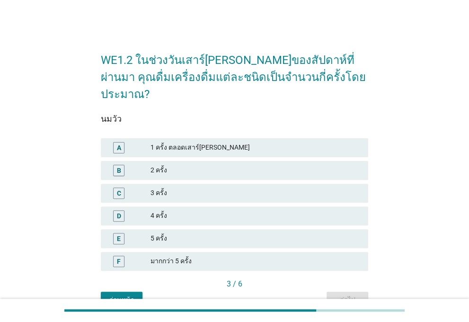
click at [192, 165] on div "2 ครั้ง" at bounding box center [256, 170] width 210 height 11
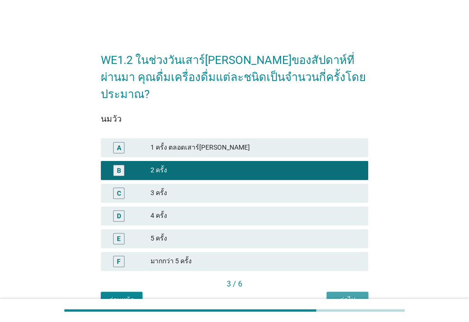
click at [341, 295] on div "ต่อไป" at bounding box center [347, 300] width 27 height 10
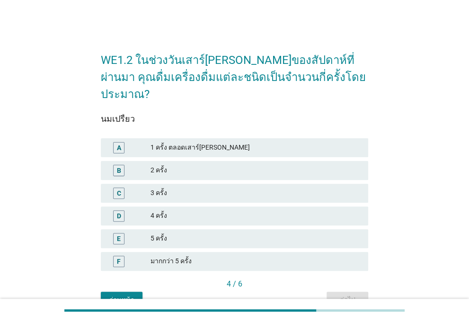
click at [210, 142] on div "1 ครั้ง ตลอดเสาร์[PERSON_NAME]" at bounding box center [256, 147] width 210 height 11
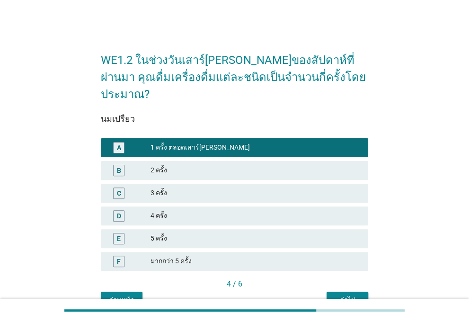
click at [346, 295] on div "ต่อไป" at bounding box center [347, 300] width 27 height 10
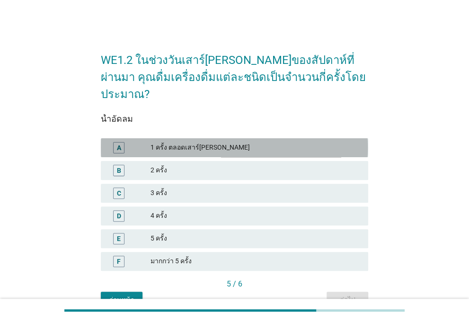
click at [215, 142] on div "1 ครั้ง ตลอดเสาร์[PERSON_NAME]" at bounding box center [256, 147] width 210 height 11
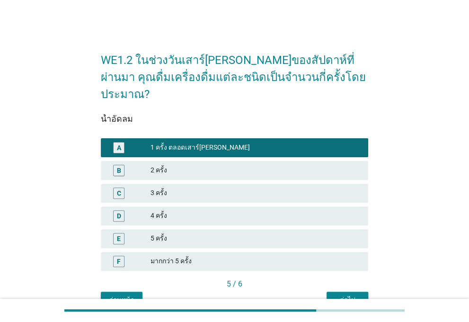
click at [360, 295] on div "ต่อไป" at bounding box center [347, 300] width 27 height 10
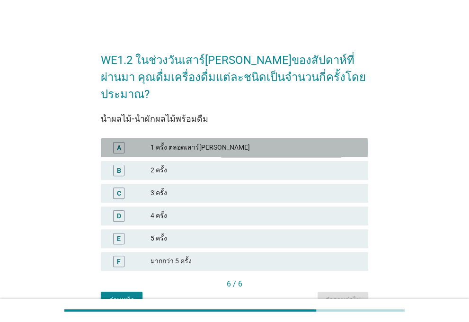
click at [232, 142] on div "1 ครั้ง ตลอดเสาร์[PERSON_NAME]" at bounding box center [256, 147] width 210 height 11
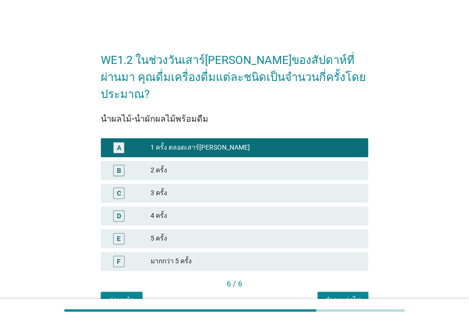
click at [351, 295] on div "คำถามต่อไป" at bounding box center [342, 300] width 35 height 10
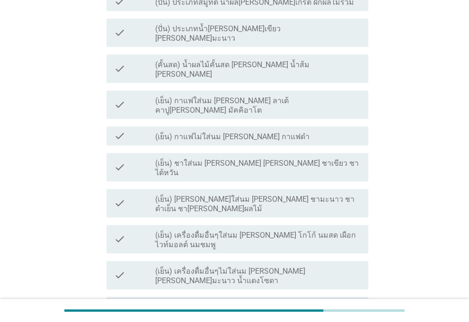
scroll to position [197, 0]
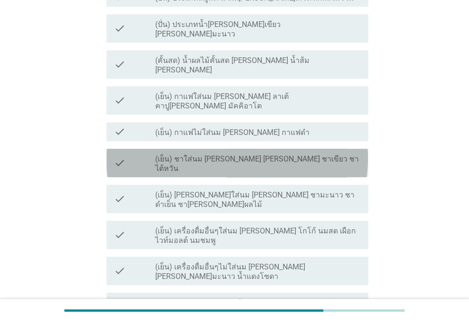
click at [279, 154] on label "(เย็น) ชาใส่นม [PERSON_NAME] [PERSON_NAME] ชาเขียว ชาไต้หวัน" at bounding box center [257, 163] width 205 height 19
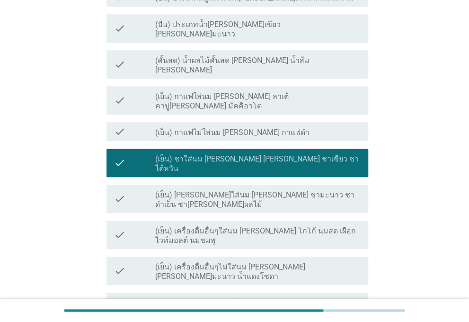
click at [314, 190] on label "(เย็น) [PERSON_NAME]ใส่นม [PERSON_NAME] ชามะนาว ชาดำเย็น ชา[PERSON_NAME]ผลไม้" at bounding box center [257, 199] width 205 height 19
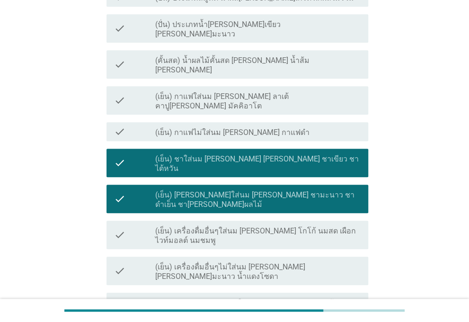
scroll to position [396, 0]
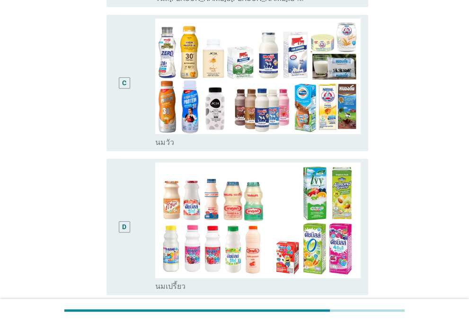
scroll to position [167, 0]
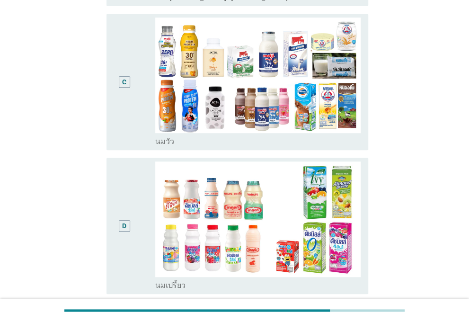
click at [129, 176] on div "D" at bounding box center [124, 225] width 20 height 129
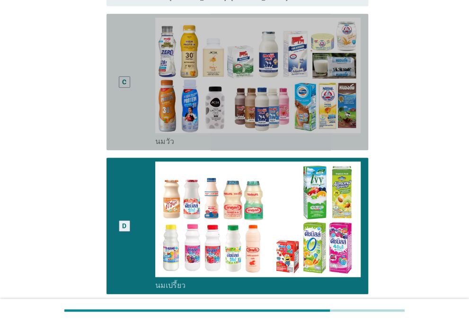
click at [125, 117] on div "C" at bounding box center [124, 82] width 20 height 129
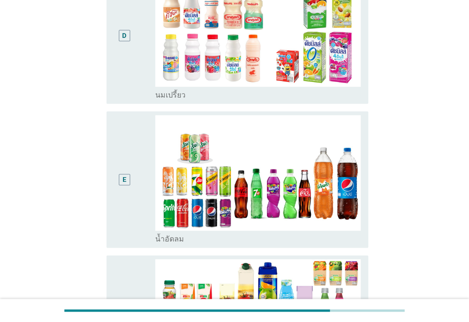
scroll to position [358, 0]
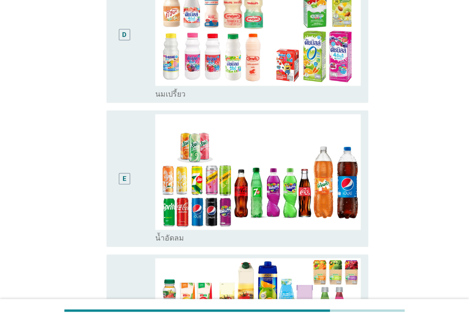
click at [140, 68] on div "D" at bounding box center [134, 34] width 41 height 129
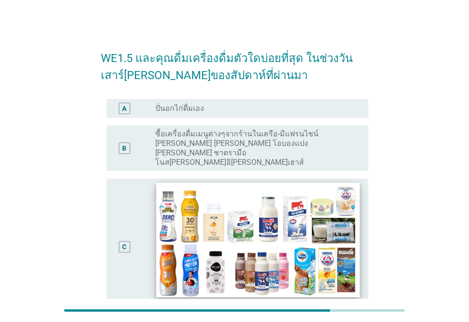
scroll to position [0, 0]
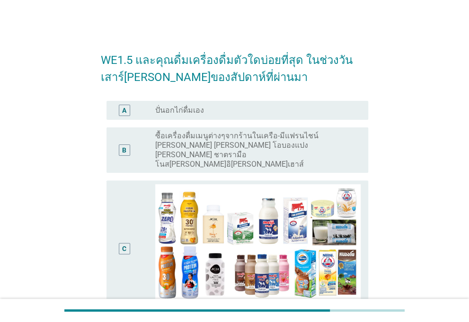
click at [146, 135] on div "B" at bounding box center [134, 150] width 41 height 38
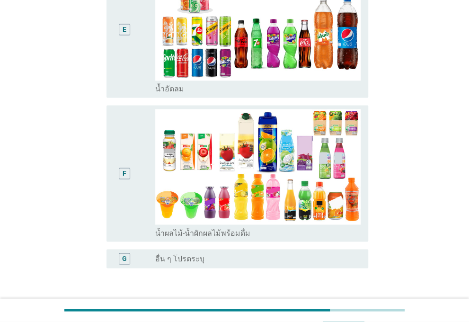
scroll to position [556, 0]
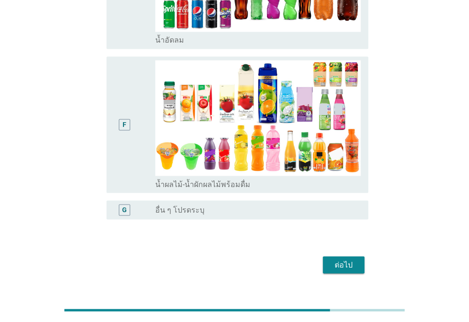
click at [336, 259] on div "ต่อไป" at bounding box center [343, 264] width 27 height 11
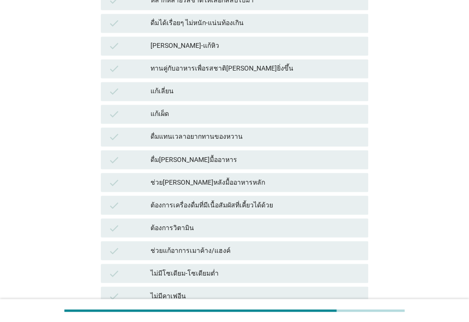
scroll to position [0, 0]
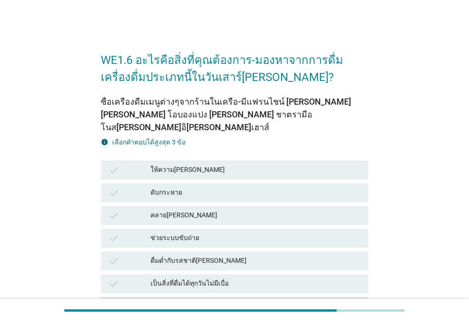
click at [211, 164] on div "ให้ความ[PERSON_NAME]" at bounding box center [256, 169] width 210 height 11
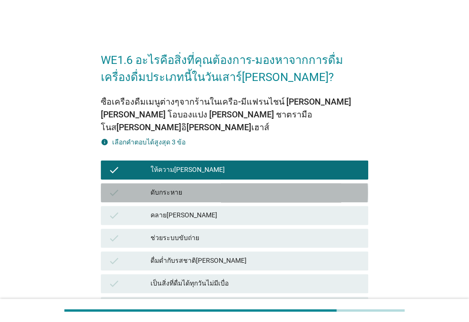
click at [207, 187] on div "ดับกระหาย" at bounding box center [256, 192] width 210 height 11
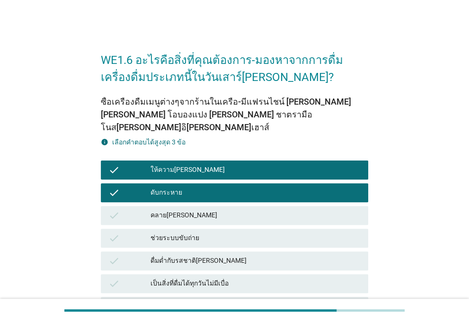
click at [204, 210] on div "คลาย[PERSON_NAME]" at bounding box center [256, 215] width 210 height 11
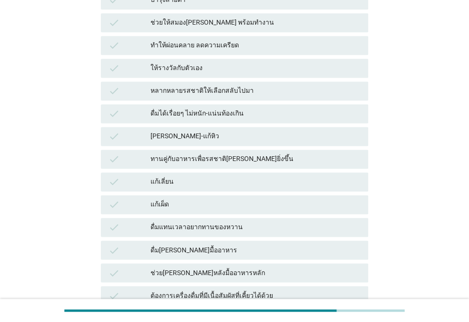
scroll to position [688, 0]
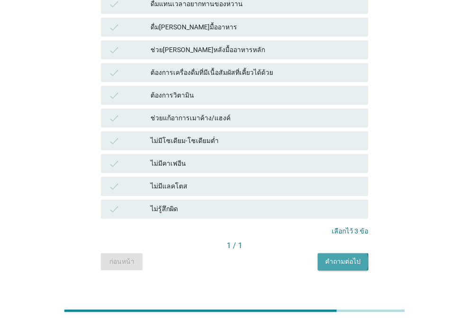
click at [346, 256] on div "คำถามต่อไป" at bounding box center [342, 261] width 35 height 10
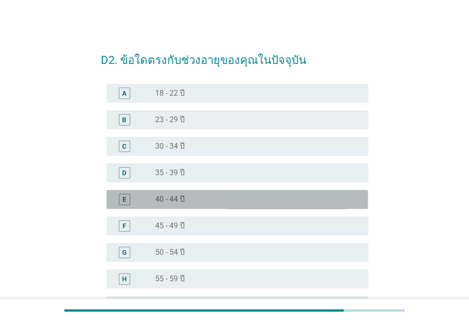
click at [200, 197] on div "radio_button_unchecked 40 - 44 ปี" at bounding box center [254, 199] width 198 height 9
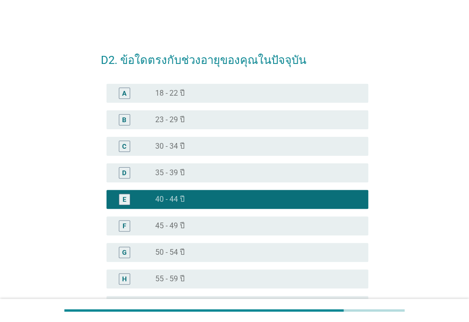
scroll to position [115, 0]
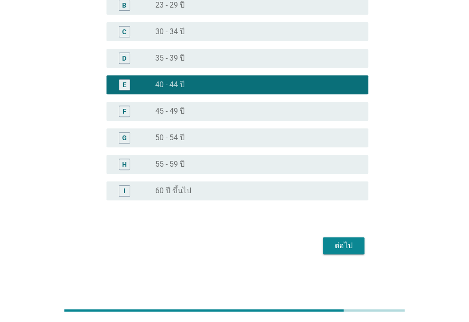
click at [337, 246] on div "ต่อไป" at bounding box center [343, 245] width 27 height 11
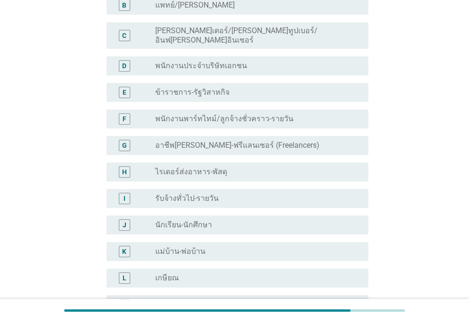
scroll to position [0, 0]
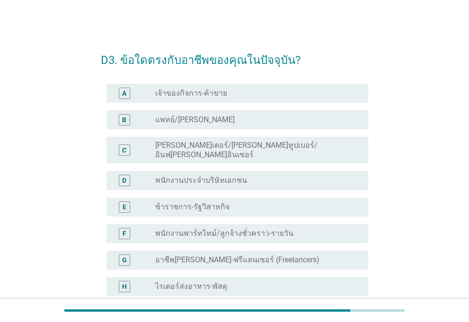
click at [273, 176] on div "radio_button_unchecked พนักงานประจำบริษัทเอกชน" at bounding box center [254, 180] width 198 height 9
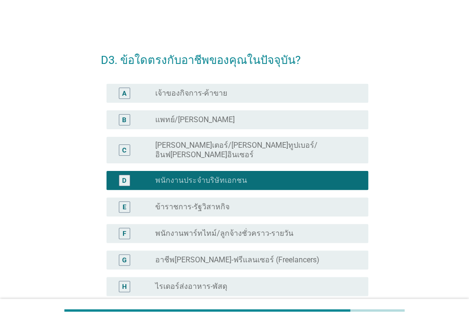
scroll to position [247, 0]
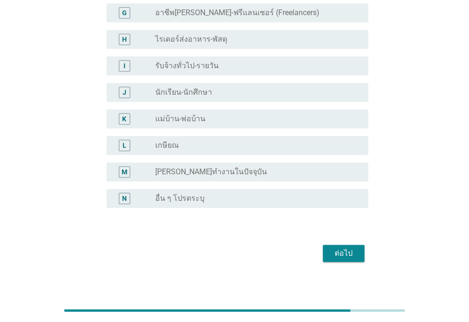
click at [348, 250] on div "ต่อไป" at bounding box center [343, 253] width 27 height 11
